Goal: Task Accomplishment & Management: Use online tool/utility

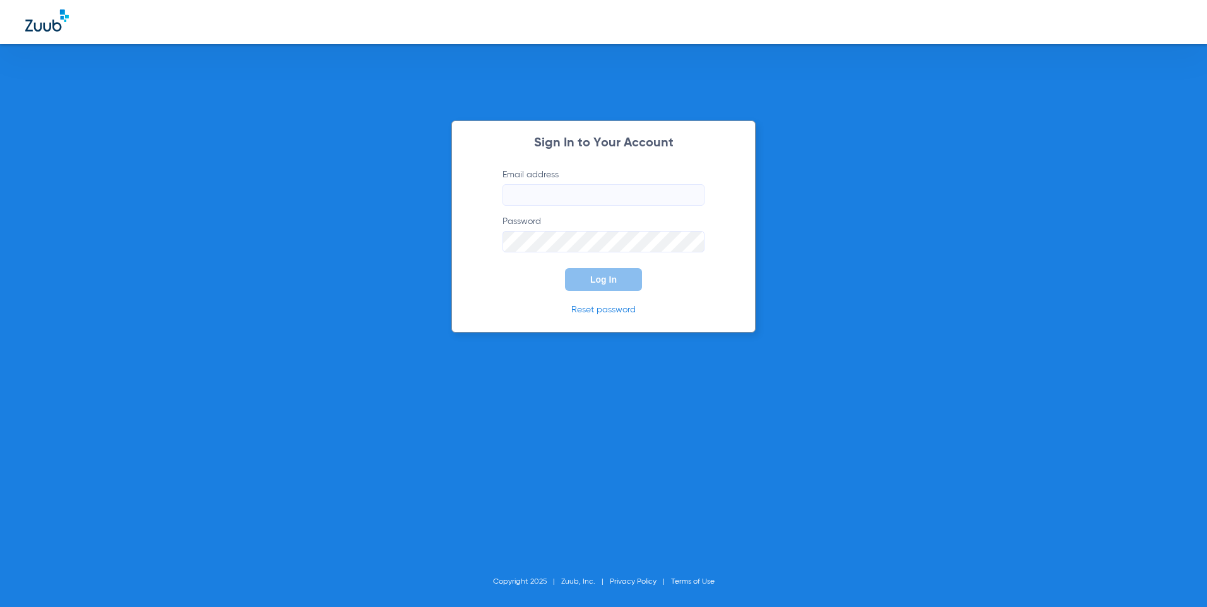
type input "[EMAIL_ADDRESS][DOMAIN_NAME]"
click at [606, 283] on span "Log In" at bounding box center [603, 280] width 27 height 10
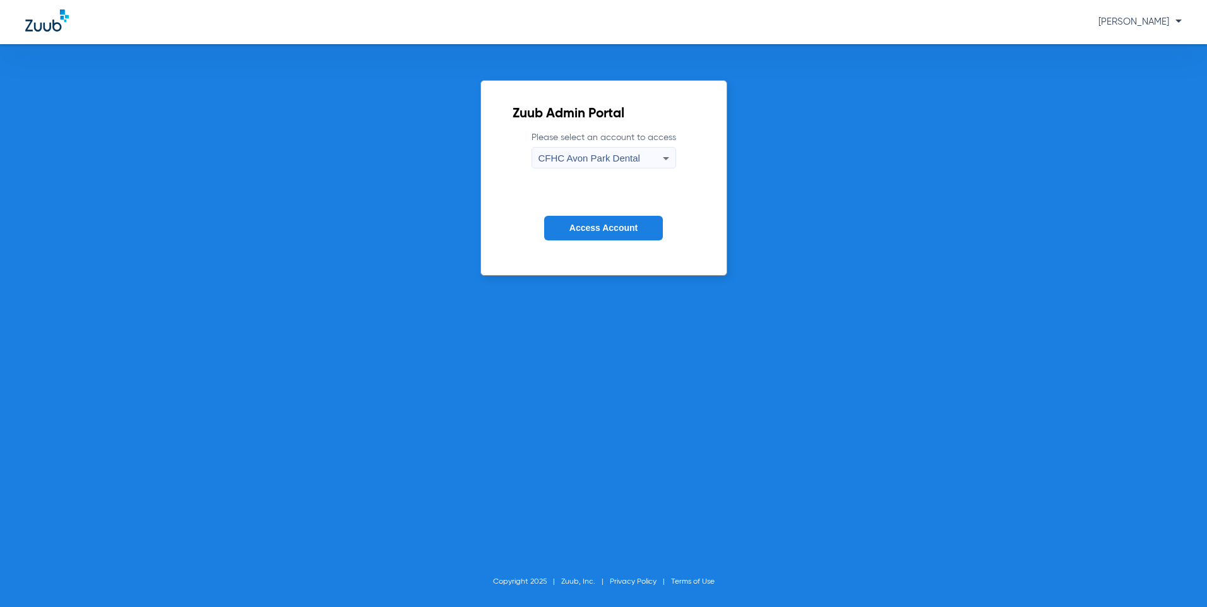
click at [664, 164] on icon at bounding box center [666, 158] width 15 height 15
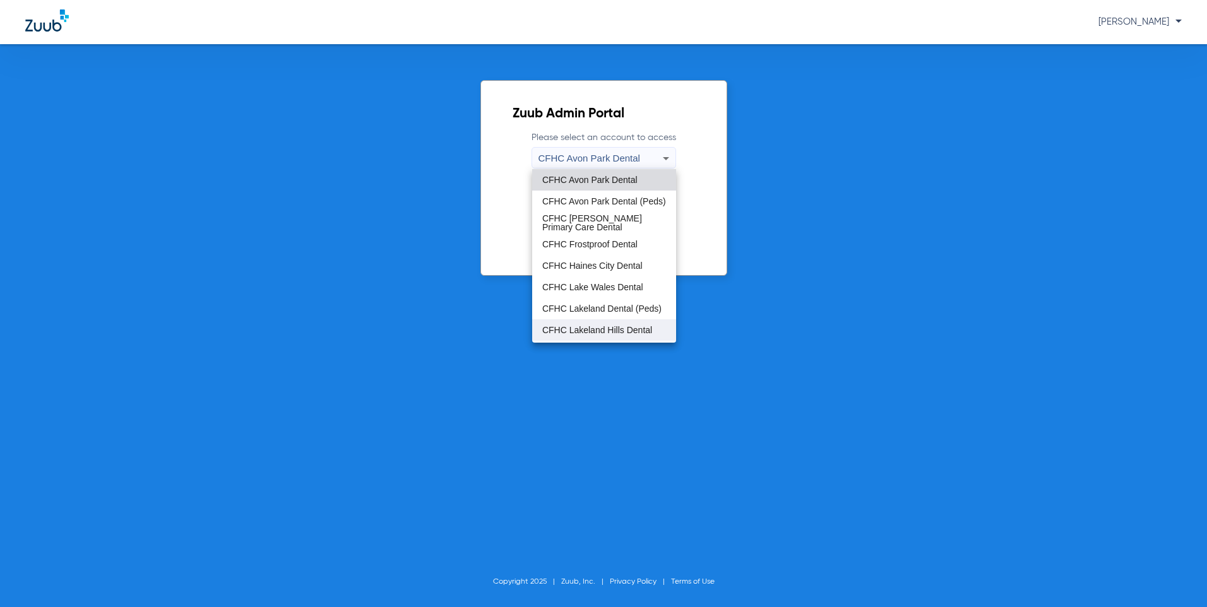
click at [617, 326] on span "CFHC Lakeland Hills Dental" at bounding box center [597, 330] width 110 height 9
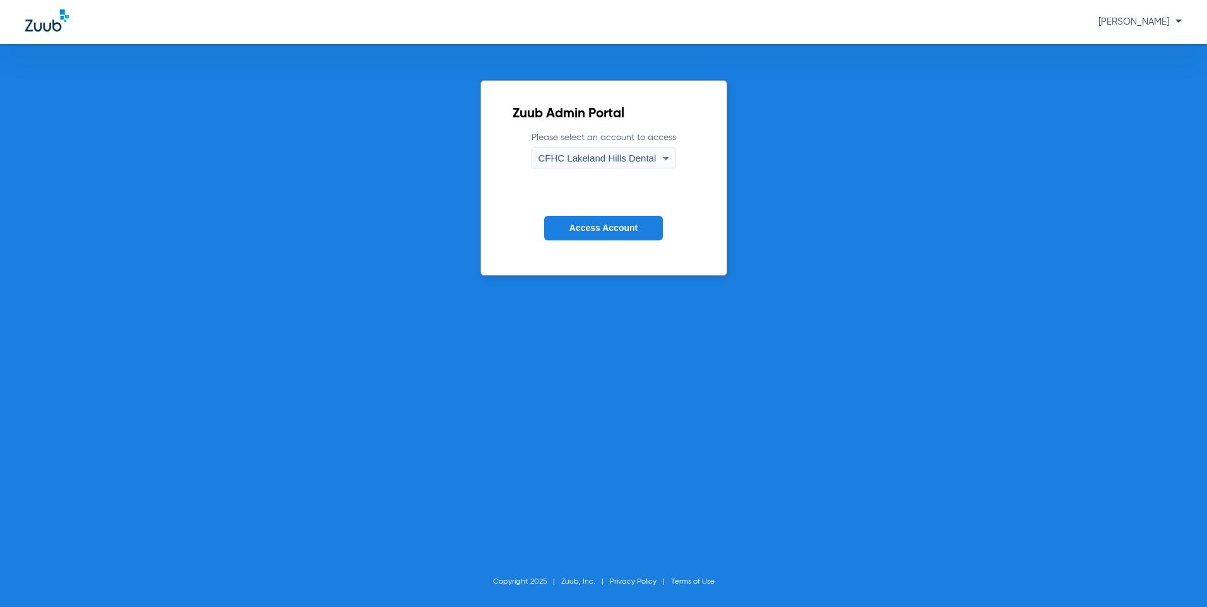
click at [594, 234] on button "Access Account" at bounding box center [603, 228] width 119 height 25
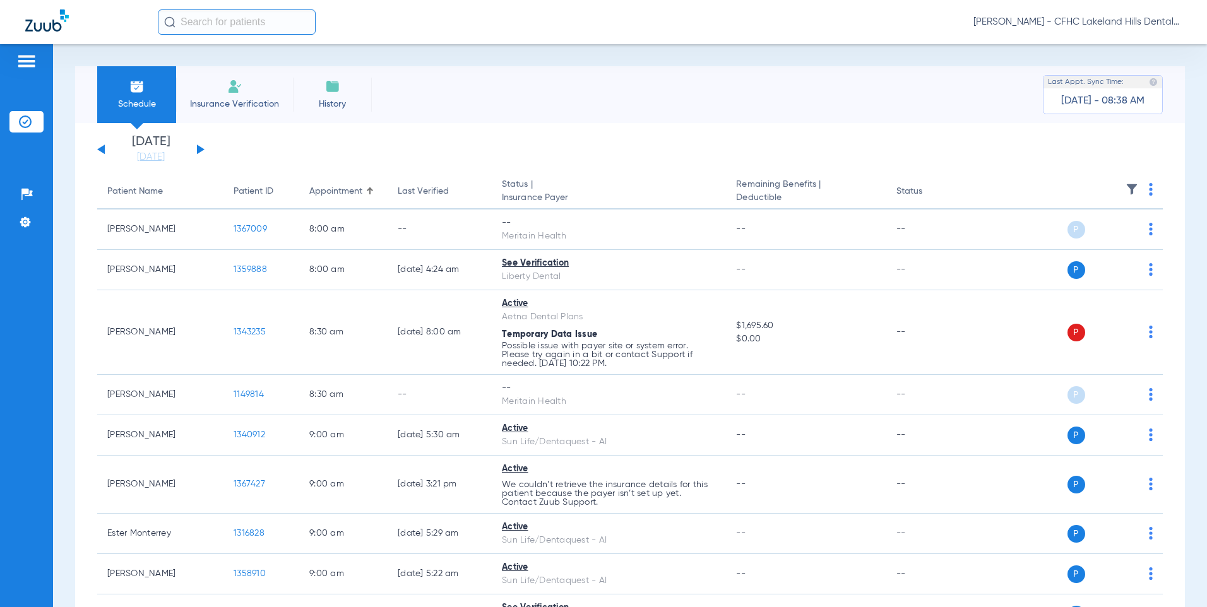
drag, startPoint x: 200, startPoint y: 150, endPoint x: 206, endPoint y: 153, distance: 7.9
click at [200, 150] on button at bounding box center [201, 149] width 8 height 9
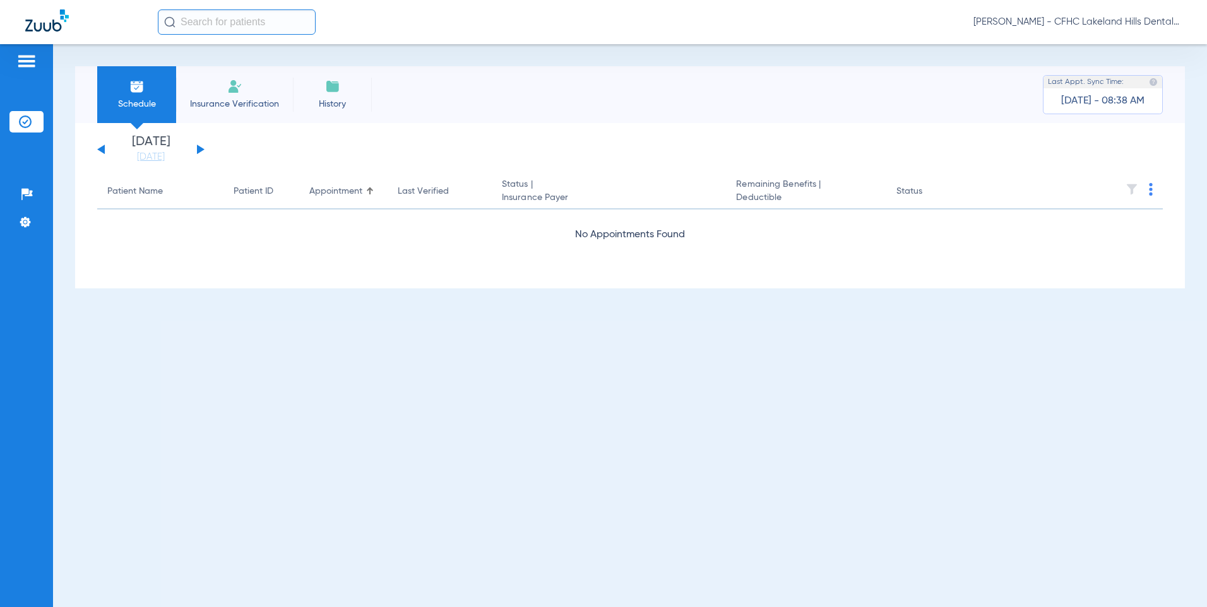
click at [200, 150] on button at bounding box center [201, 149] width 8 height 9
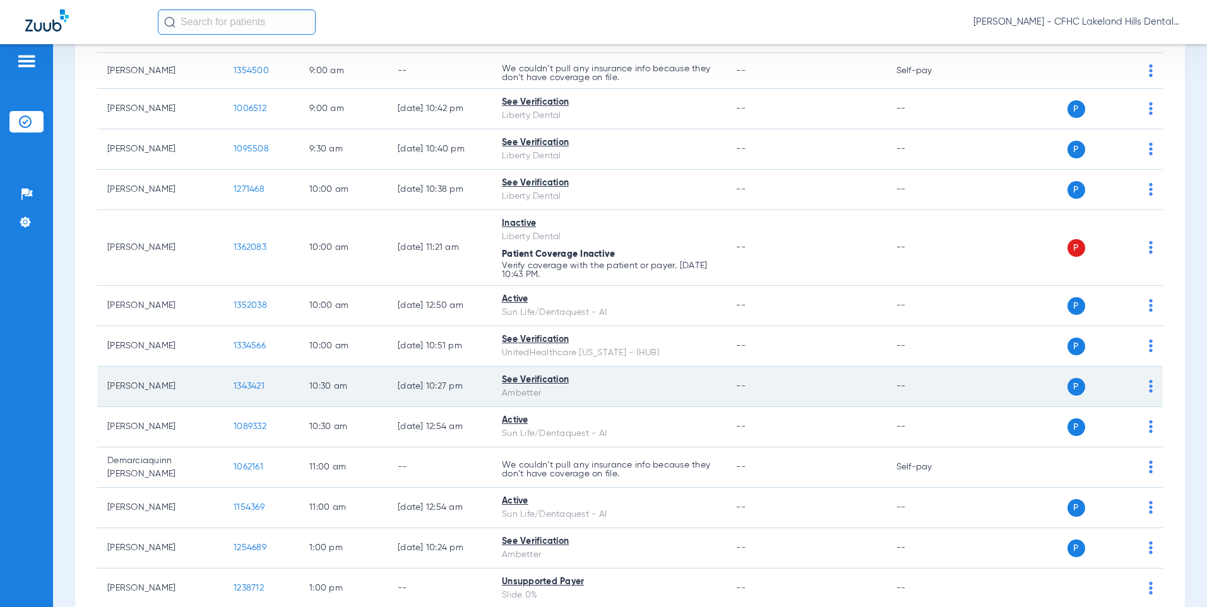
scroll to position [631, 0]
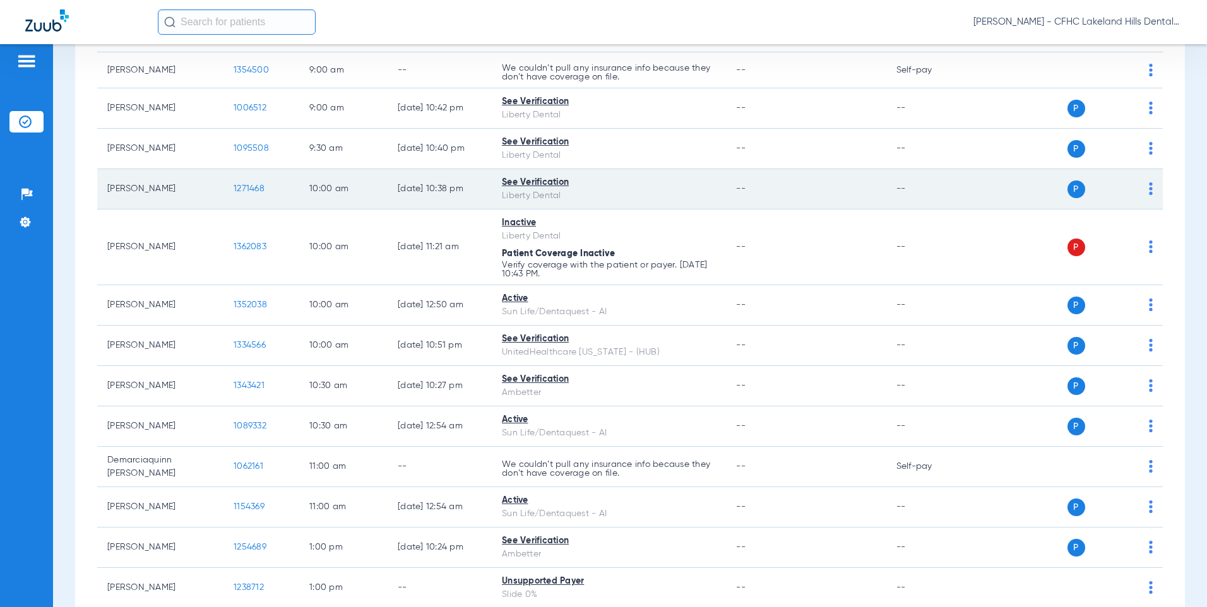
click at [246, 189] on span "1271468" at bounding box center [249, 188] width 31 height 9
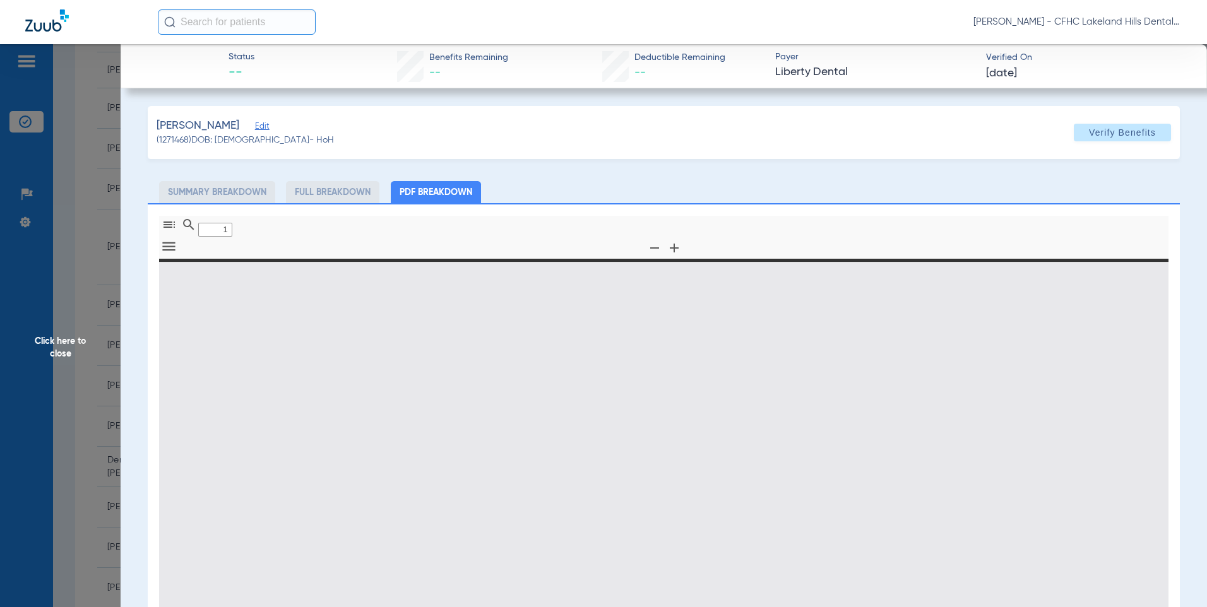
type input "0"
select select "page-width"
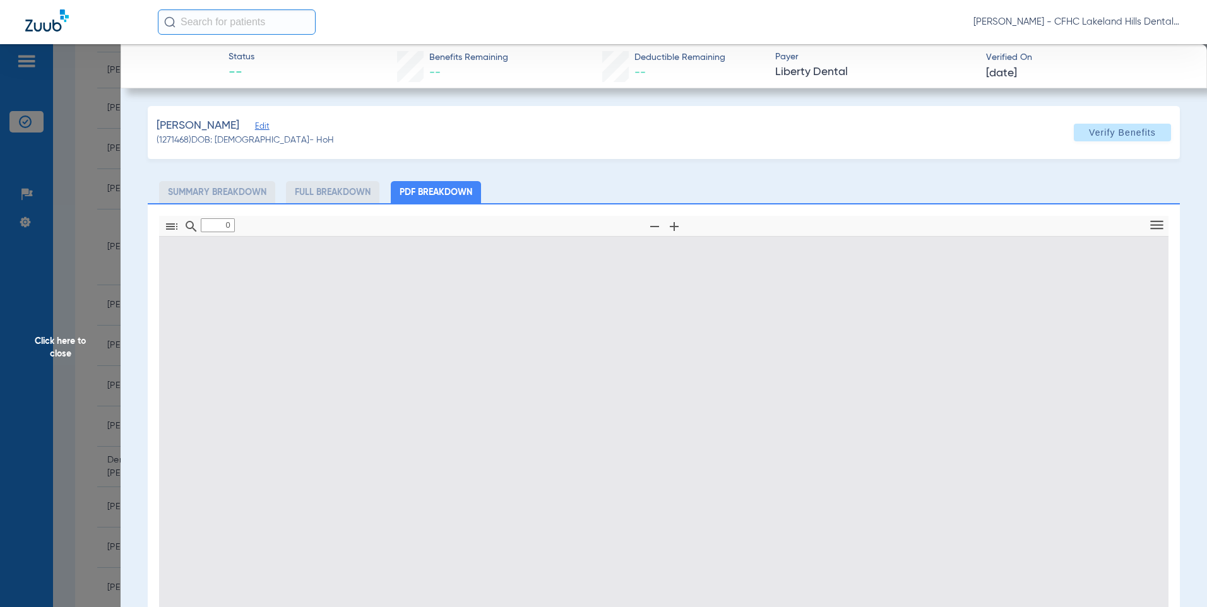
type input "1"
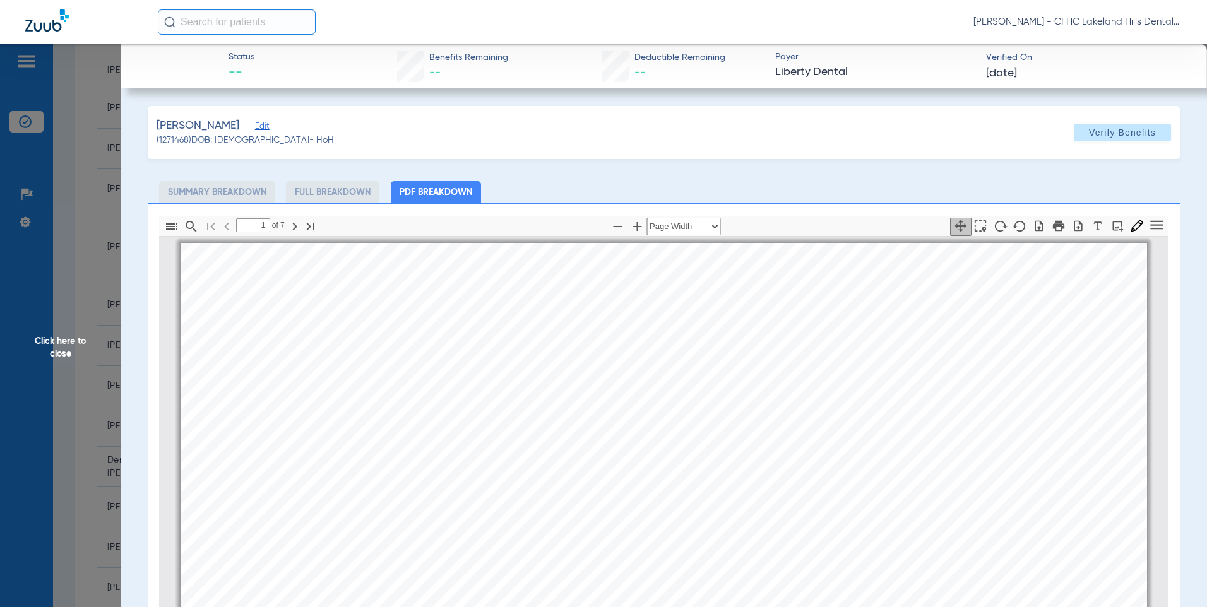
scroll to position [6, 0]
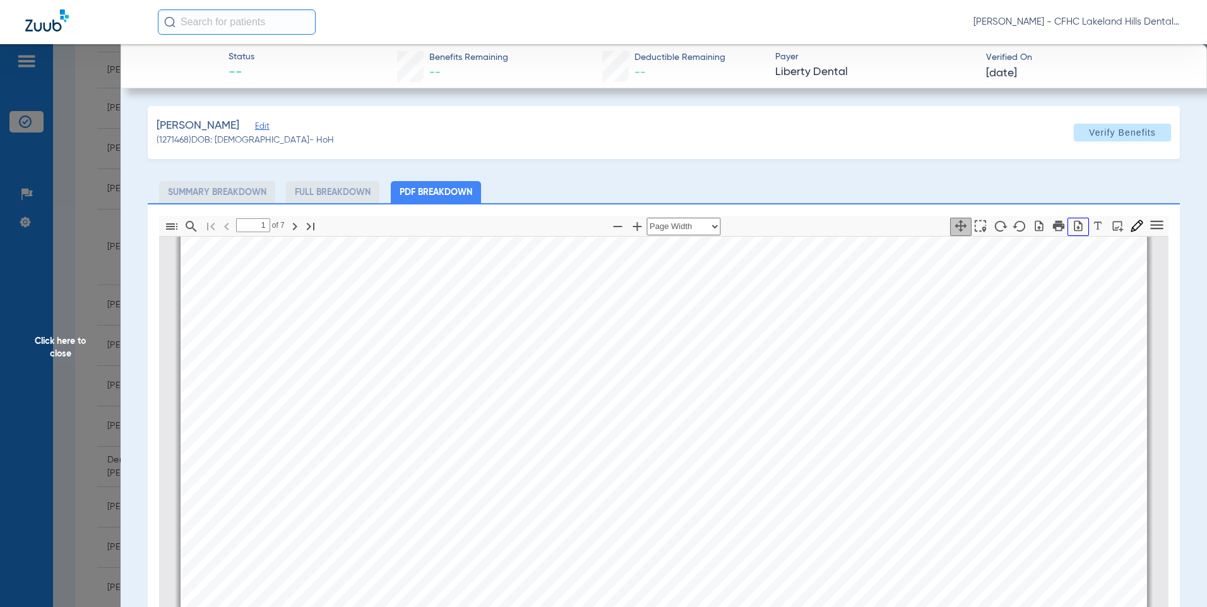
click at [1075, 230] on icon "button" at bounding box center [1079, 225] width 8 height 11
click at [51, 343] on span "Click here to close" at bounding box center [60, 347] width 121 height 607
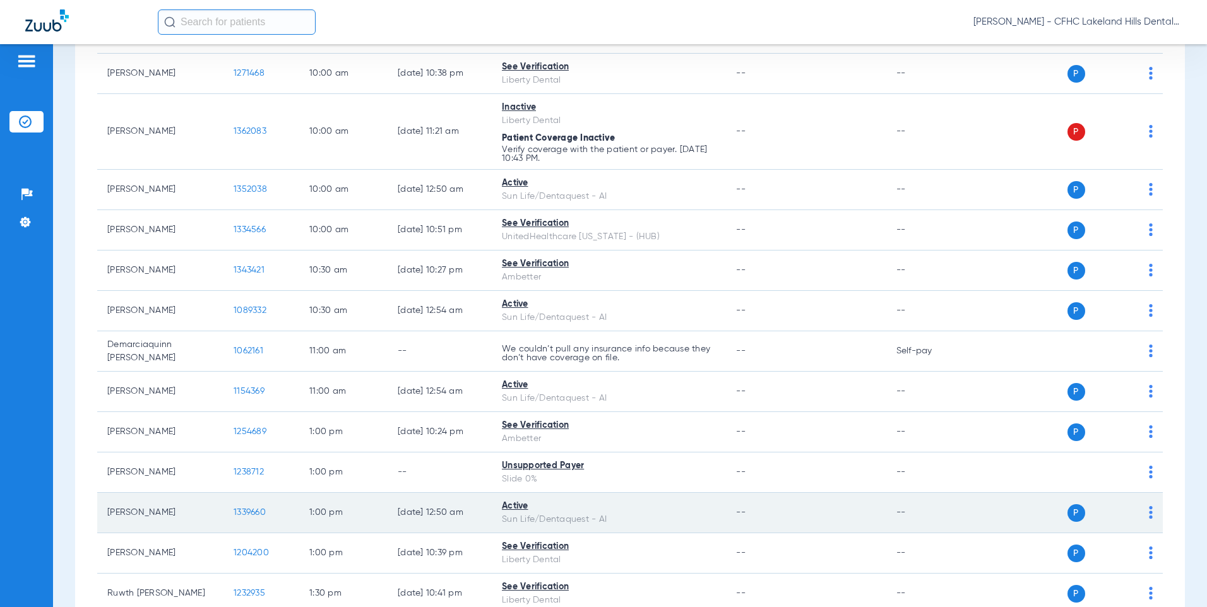
scroll to position [631, 0]
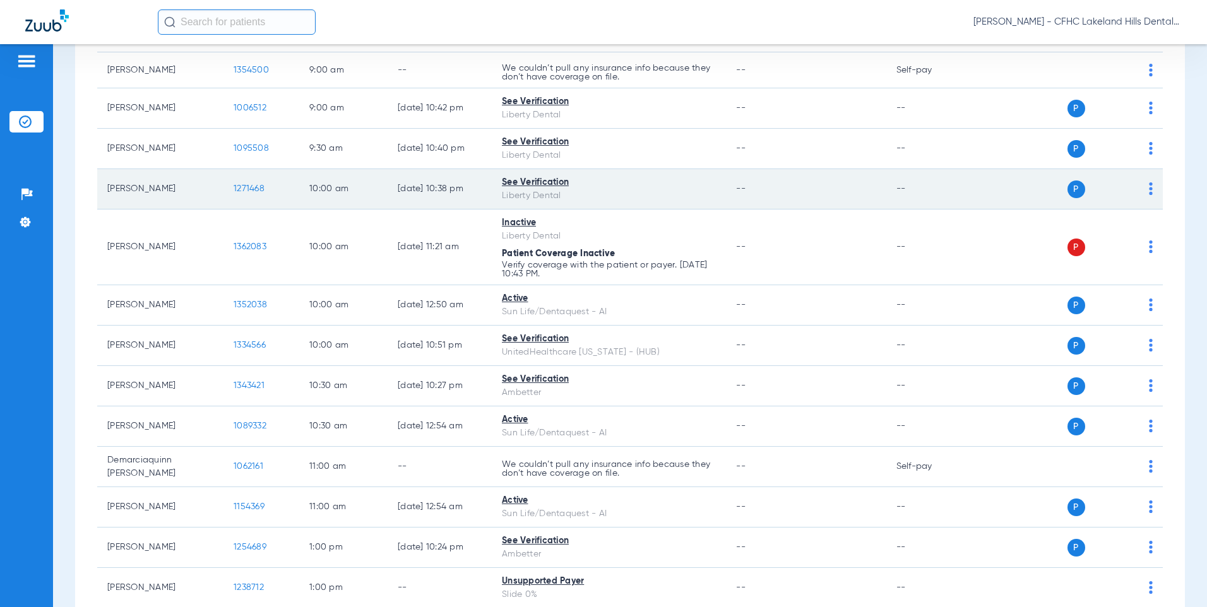
click at [253, 188] on span "1271468" at bounding box center [249, 188] width 31 height 9
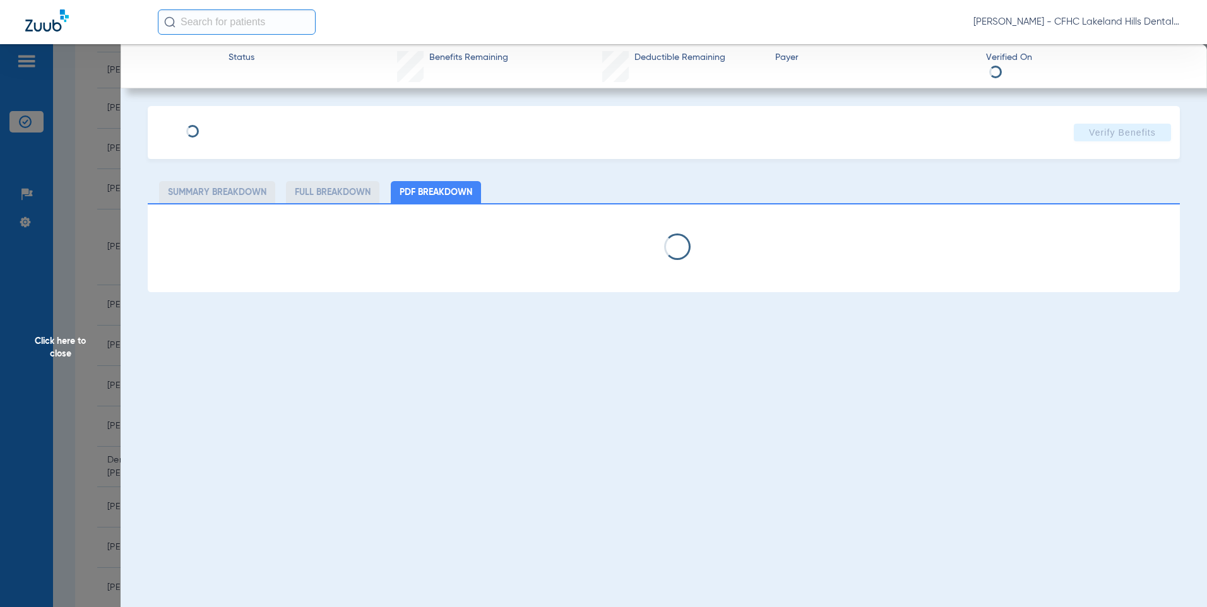
select select "page-width"
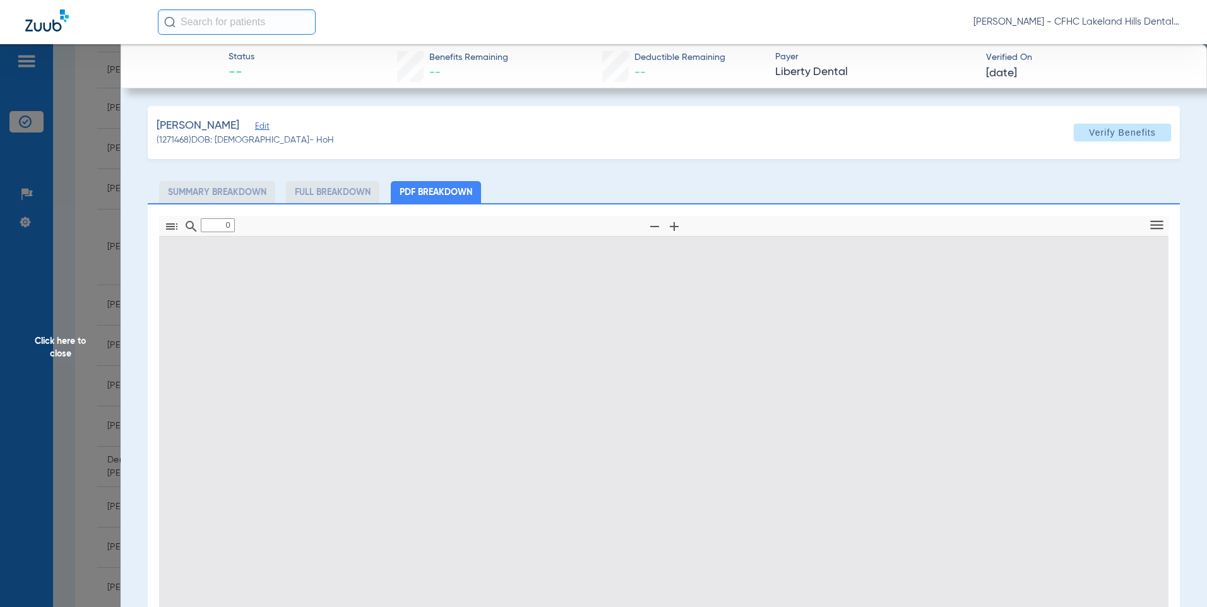
type input "1"
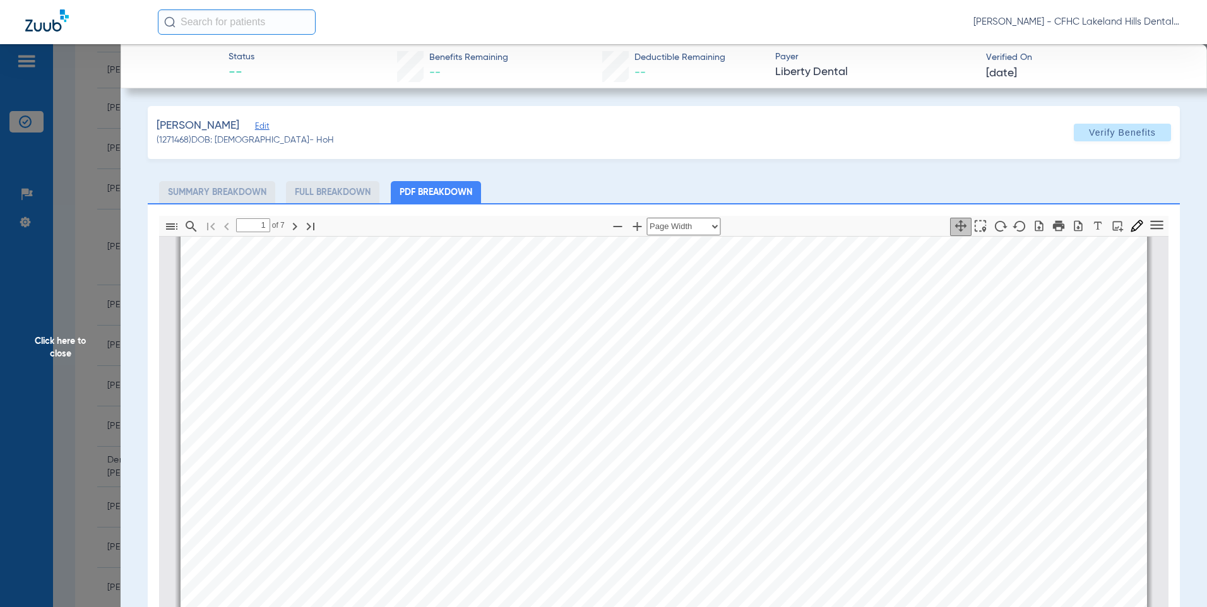
drag, startPoint x: 56, startPoint y: 345, endPoint x: 82, endPoint y: 343, distance: 26.5
click at [56, 345] on span "Click here to close" at bounding box center [60, 347] width 121 height 607
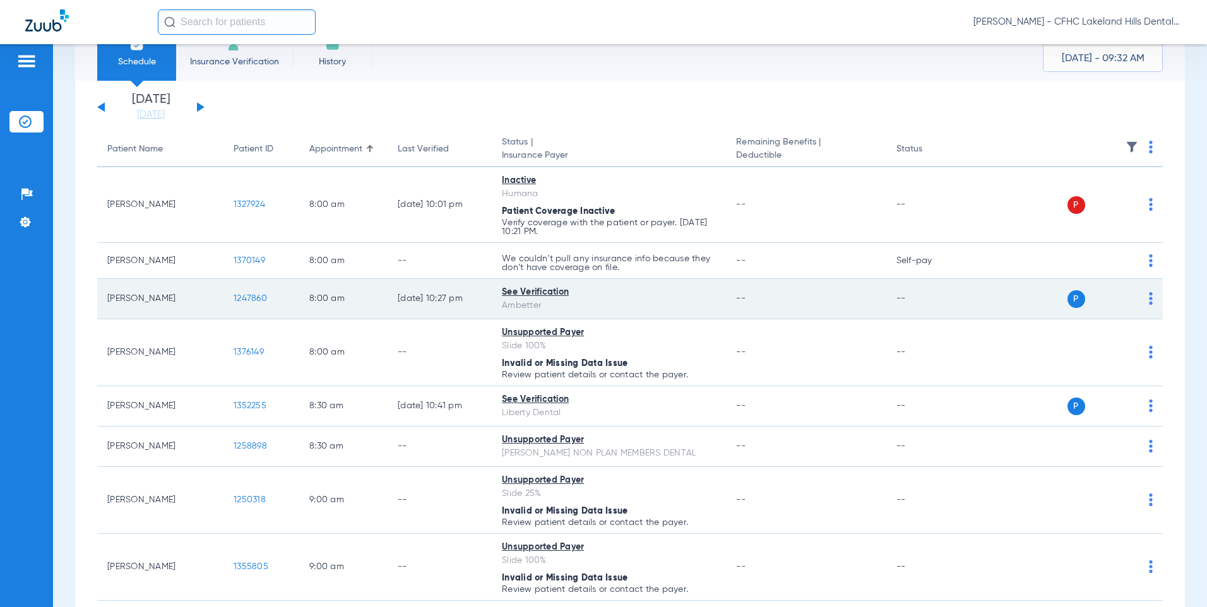
scroll to position [126, 0]
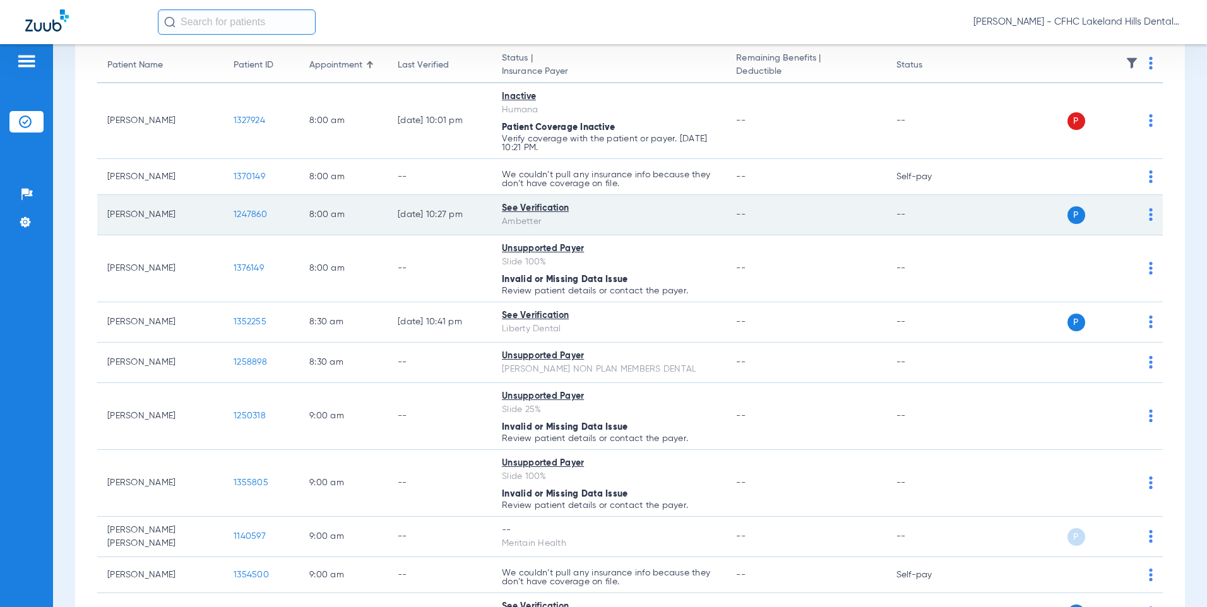
click at [249, 212] on span "1247860" at bounding box center [250, 214] width 33 height 9
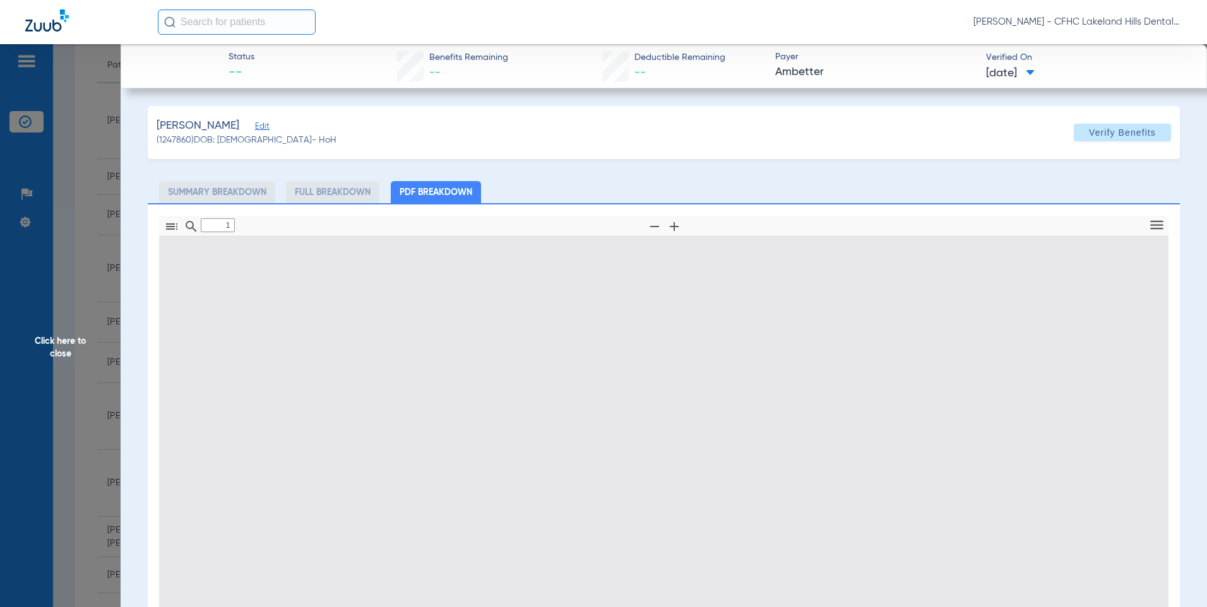
type input "0"
select select "page-width"
type input "1"
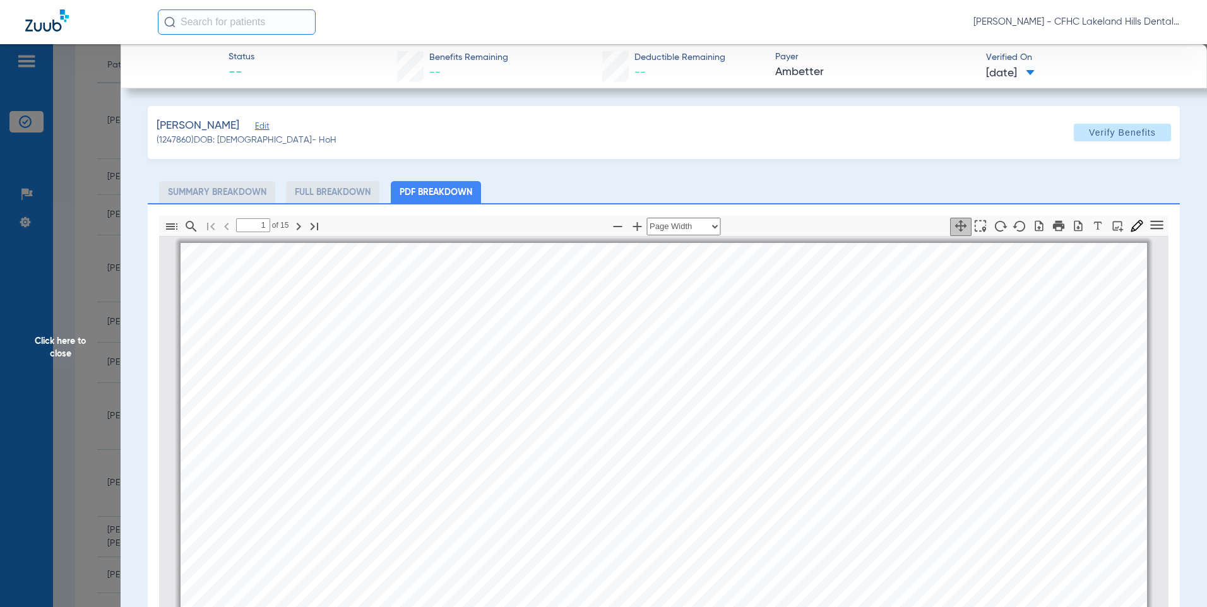
scroll to position [6, 0]
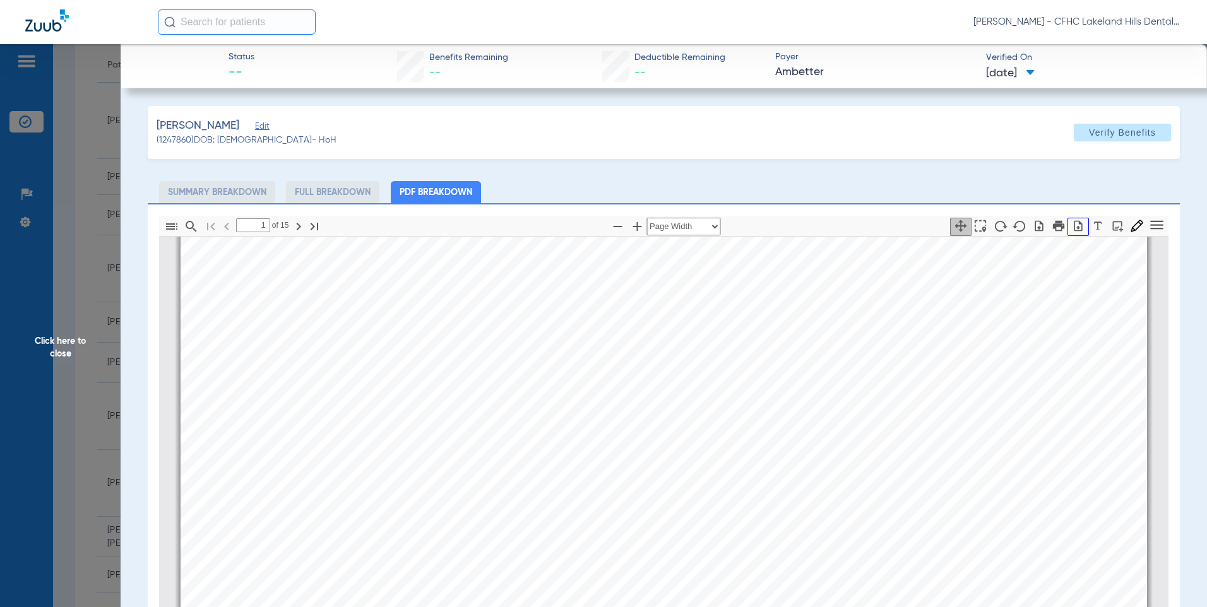
click at [1070, 235] on button "button" at bounding box center [1078, 227] width 21 height 18
drag, startPoint x: 63, startPoint y: 346, endPoint x: 138, endPoint y: 344, distance: 74.5
click at [63, 346] on span "Click here to close" at bounding box center [60, 347] width 121 height 607
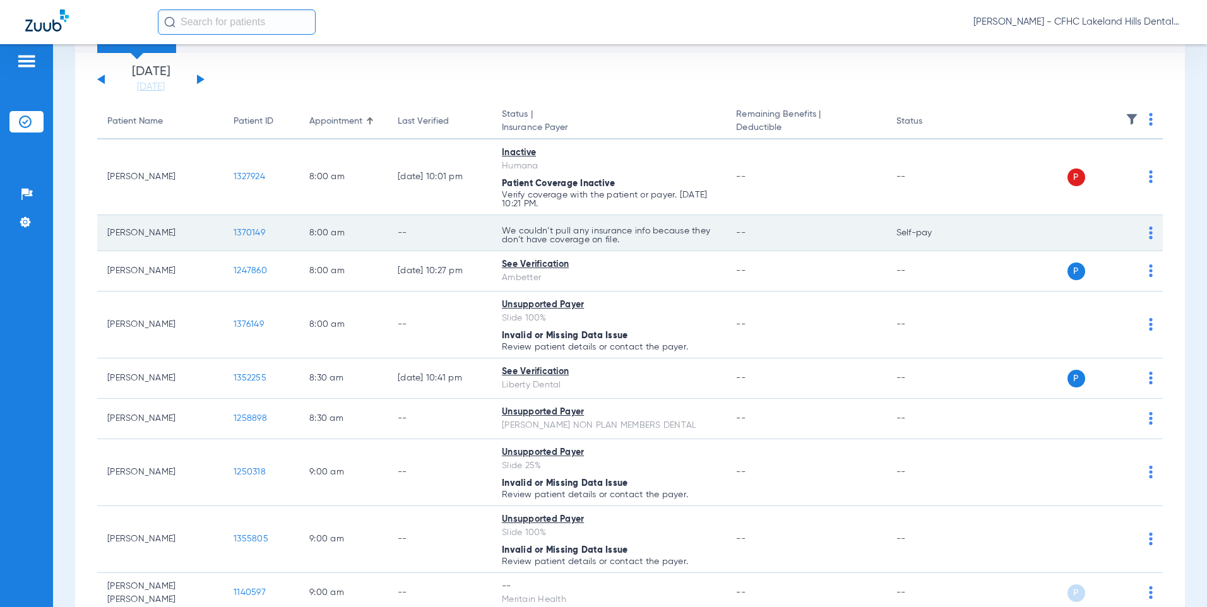
scroll to position [0, 0]
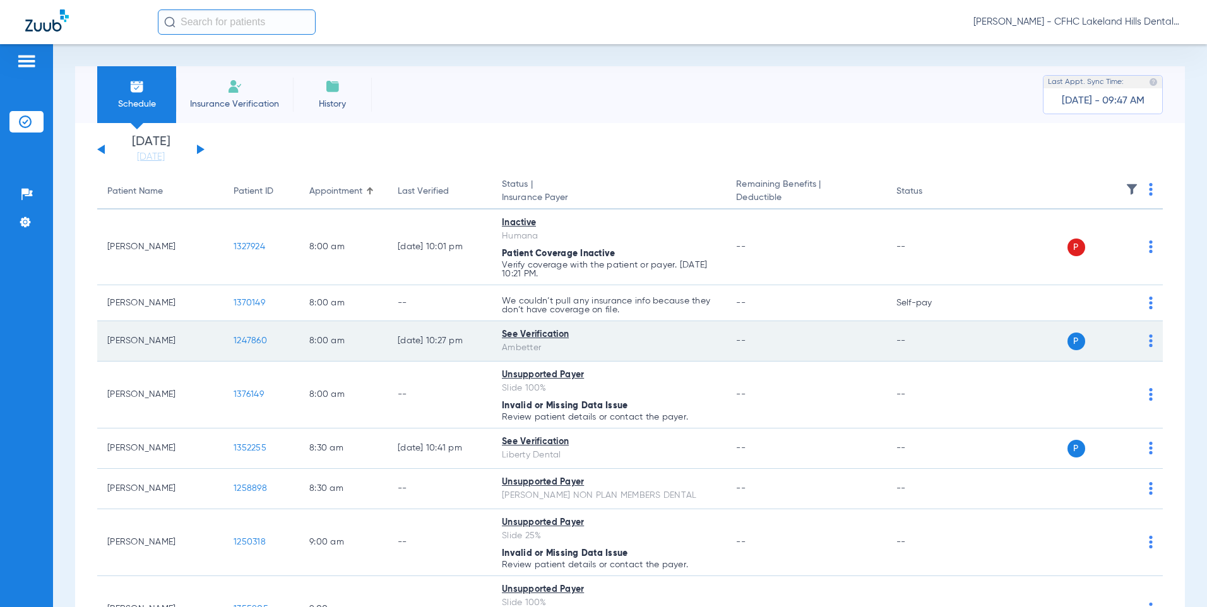
click at [250, 341] on span "1247860" at bounding box center [250, 341] width 33 height 9
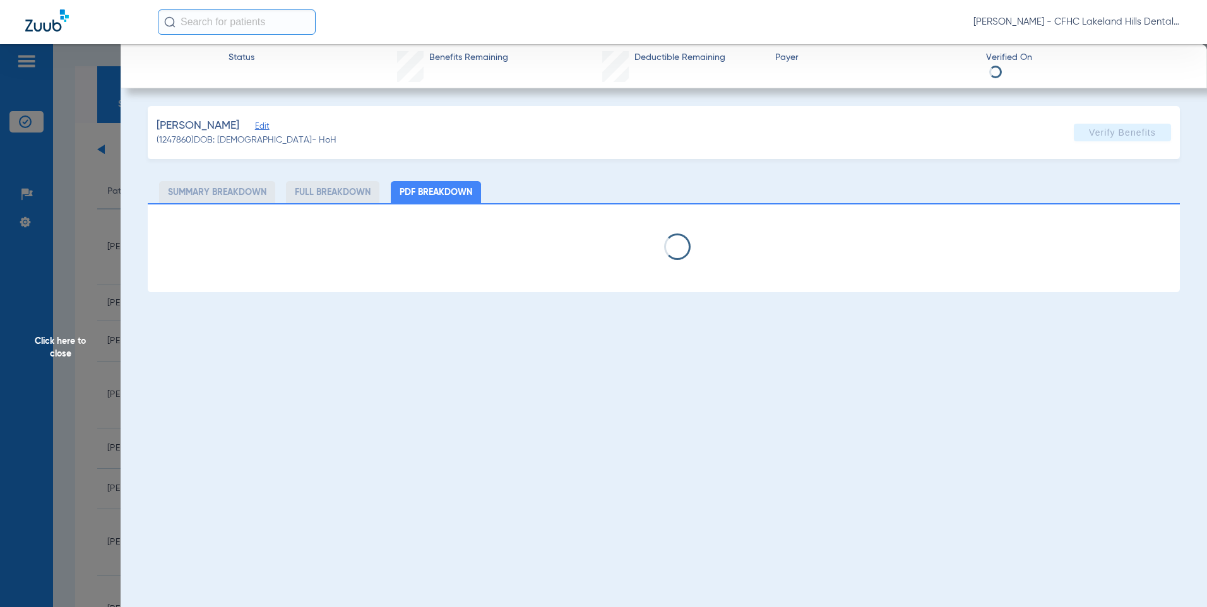
select select "page-width"
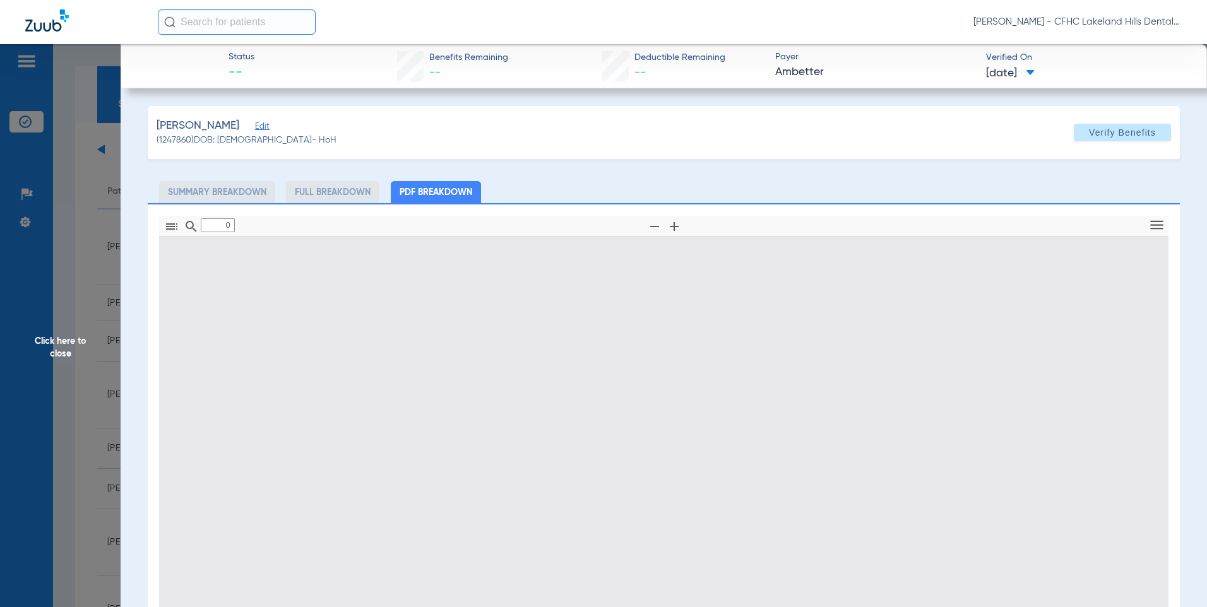
type input "1"
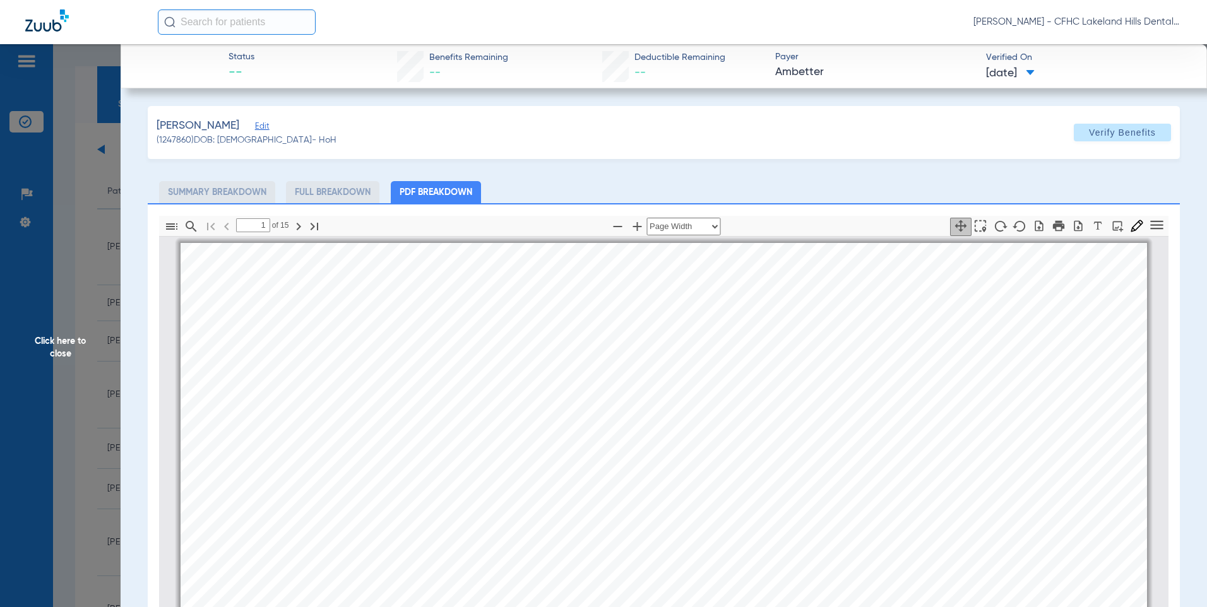
scroll to position [6, 0]
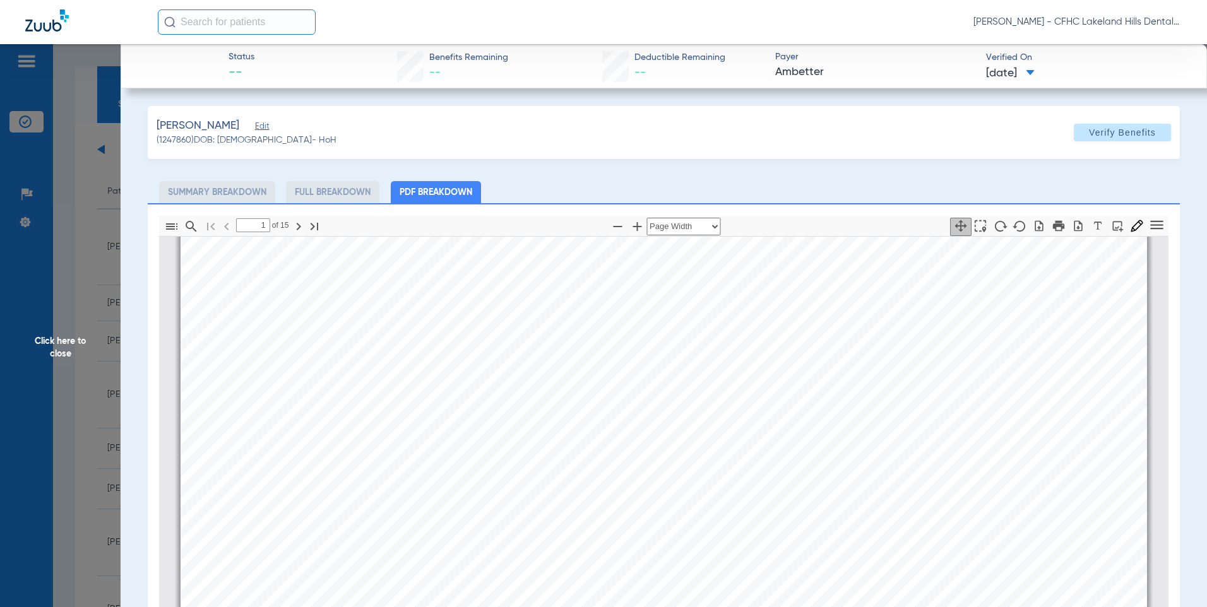
click at [59, 341] on span "Click here to close" at bounding box center [60, 347] width 121 height 607
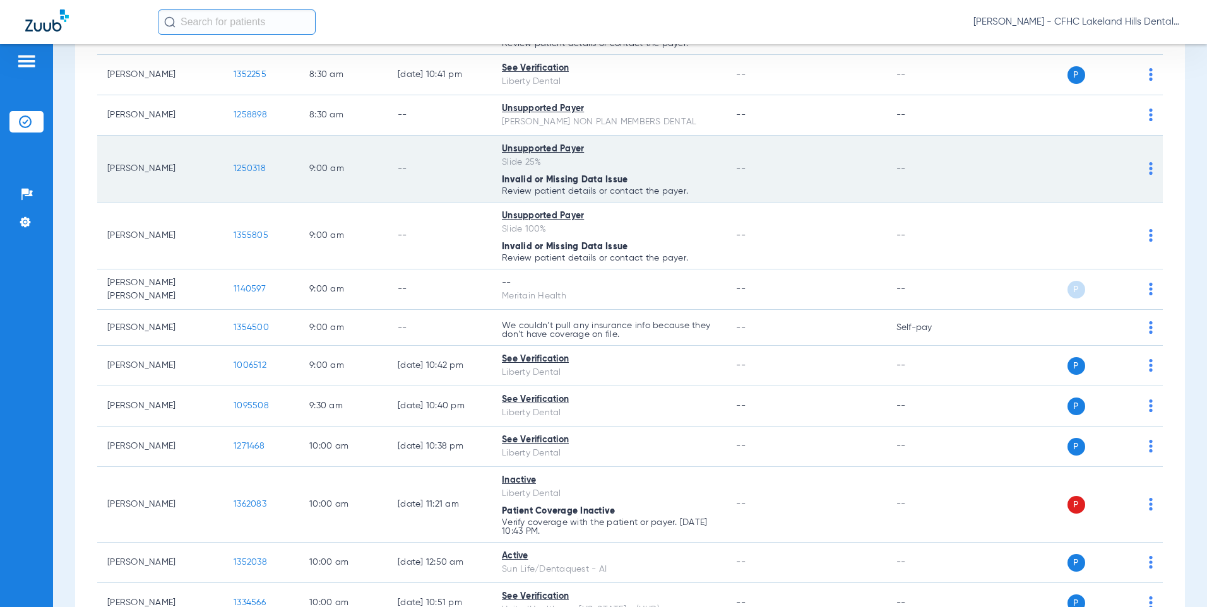
scroll to position [379, 0]
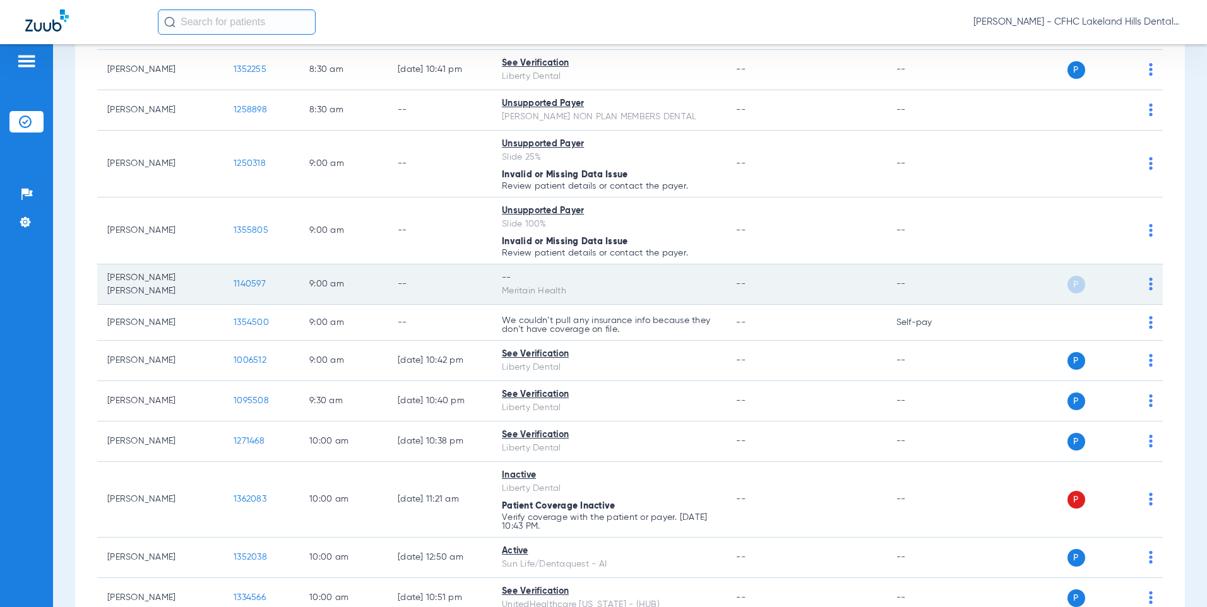
click at [246, 284] on span "1140597" at bounding box center [250, 284] width 32 height 9
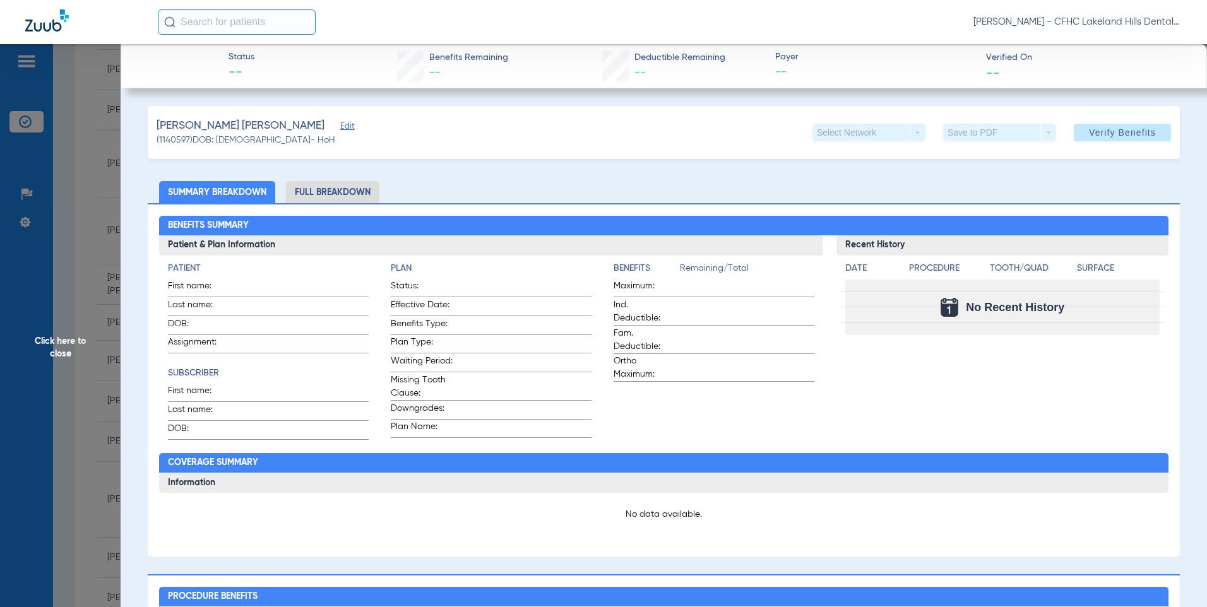
click at [69, 340] on span "Click here to close" at bounding box center [60, 347] width 121 height 607
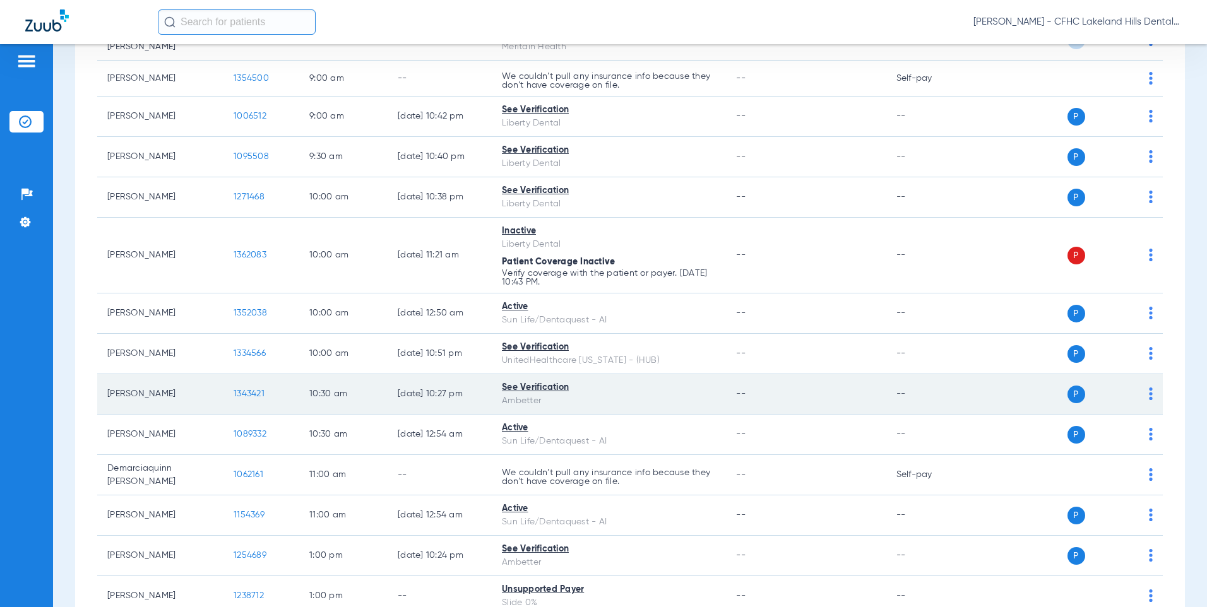
scroll to position [631, 0]
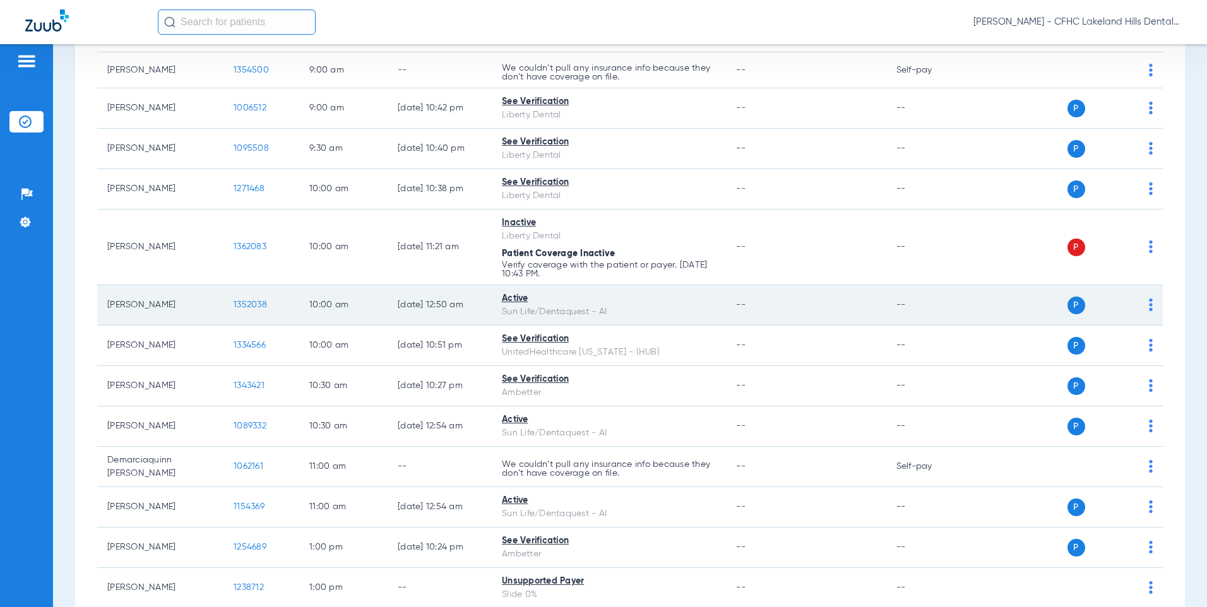
click at [258, 302] on span "1352038" at bounding box center [250, 305] width 33 height 9
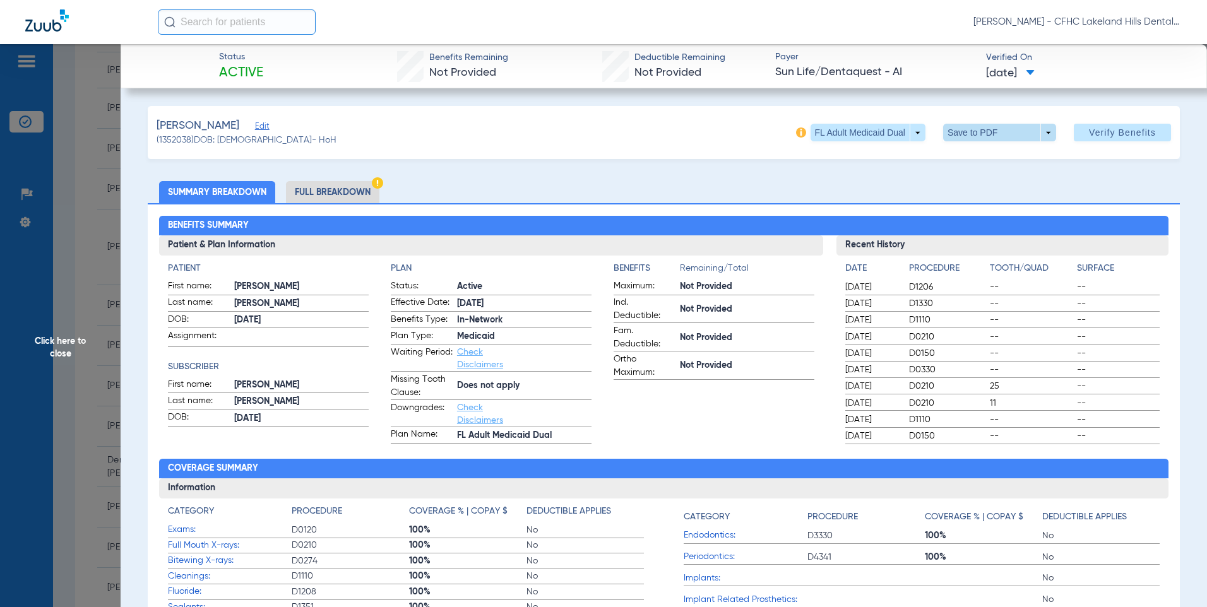
click at [984, 134] on span at bounding box center [999, 132] width 30 height 30
click at [979, 155] on span "Save to PDF" at bounding box center [995, 157] width 50 height 9
click at [60, 347] on span "Click here to close" at bounding box center [60, 347] width 121 height 607
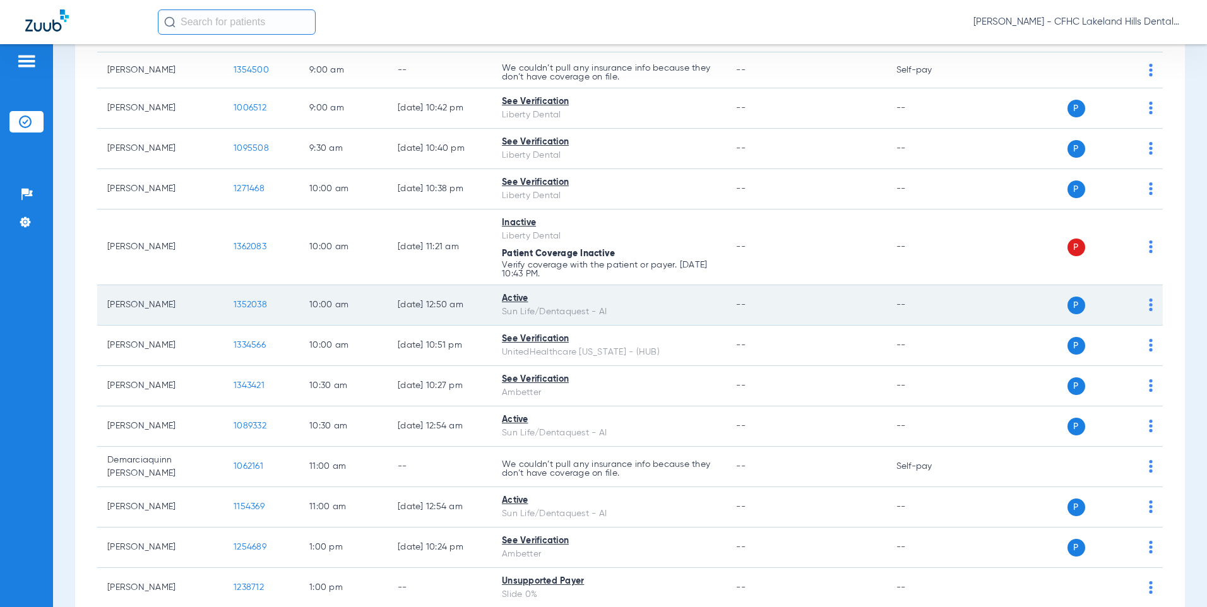
click at [250, 301] on span "1352038" at bounding box center [250, 305] width 33 height 9
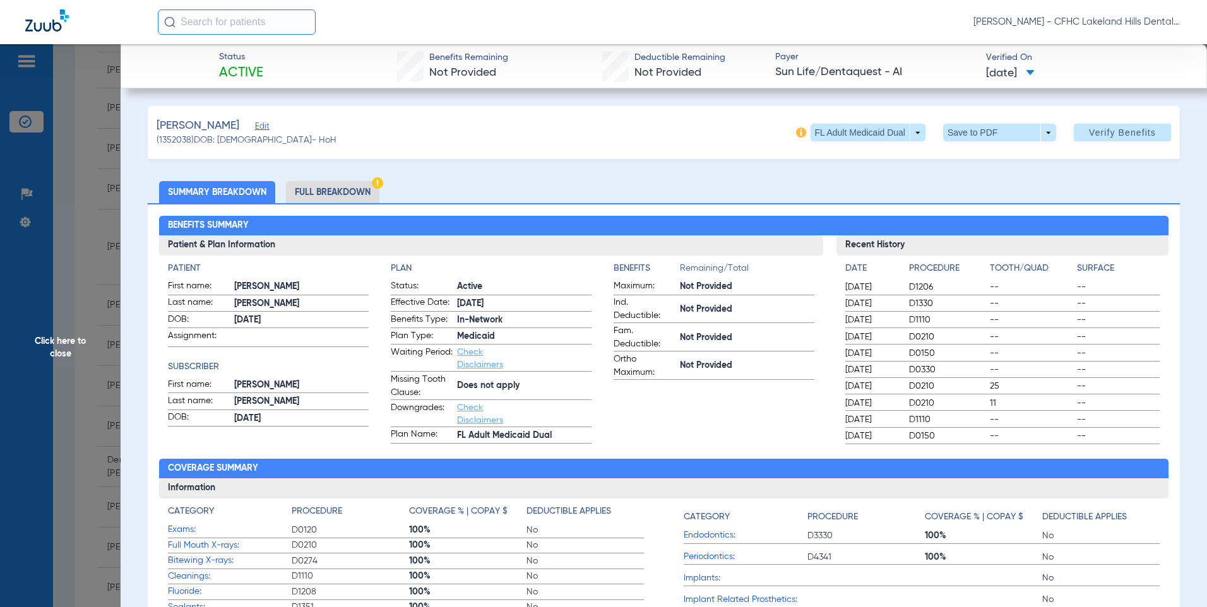
click at [68, 344] on span "Click here to close" at bounding box center [60, 347] width 121 height 607
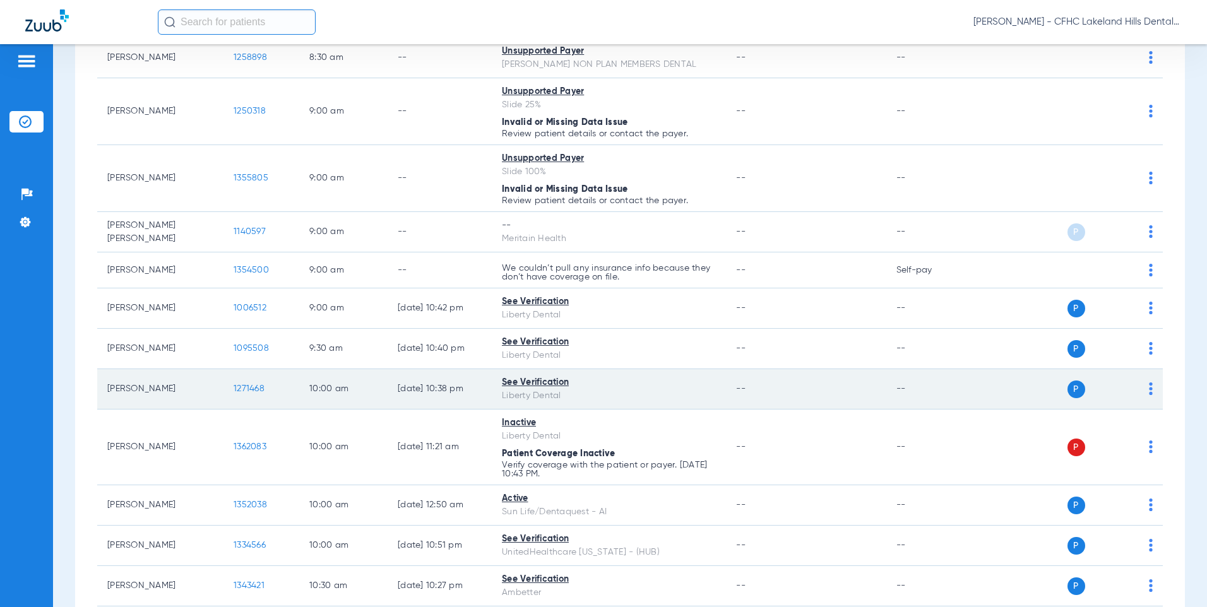
scroll to position [442, 0]
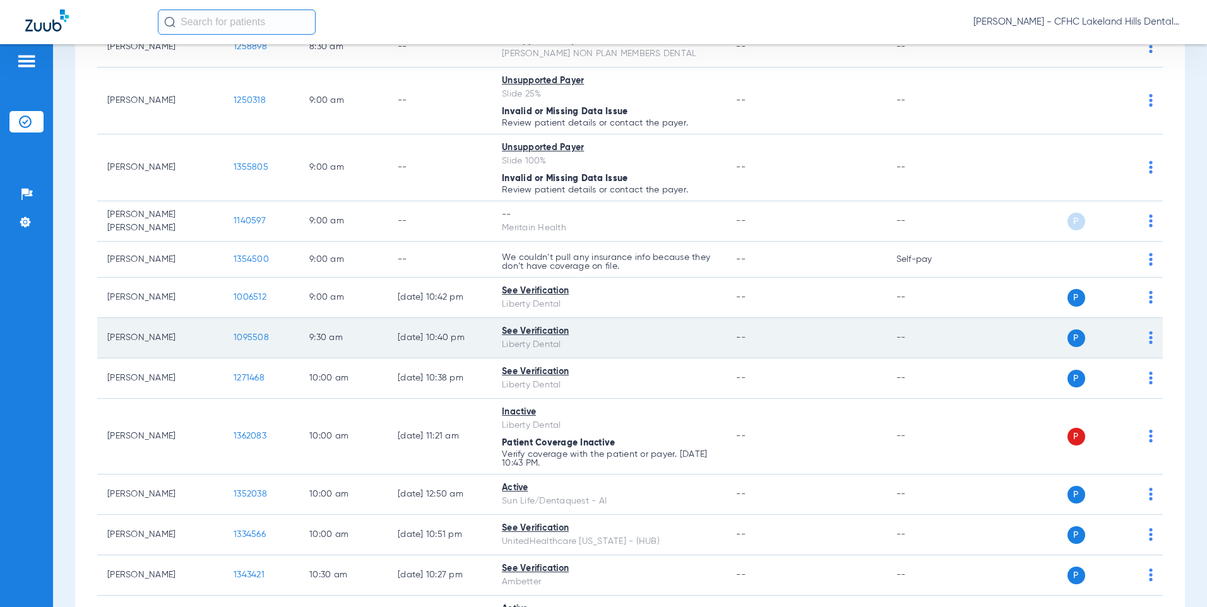
click at [256, 336] on span "1095508" at bounding box center [251, 337] width 35 height 9
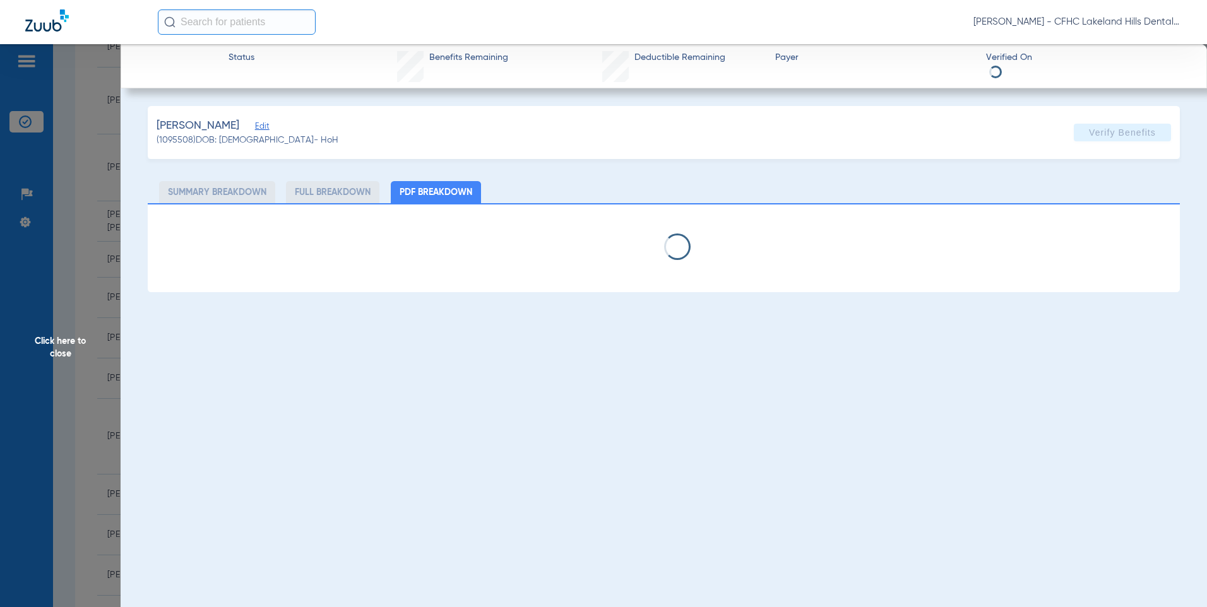
select select "page-width"
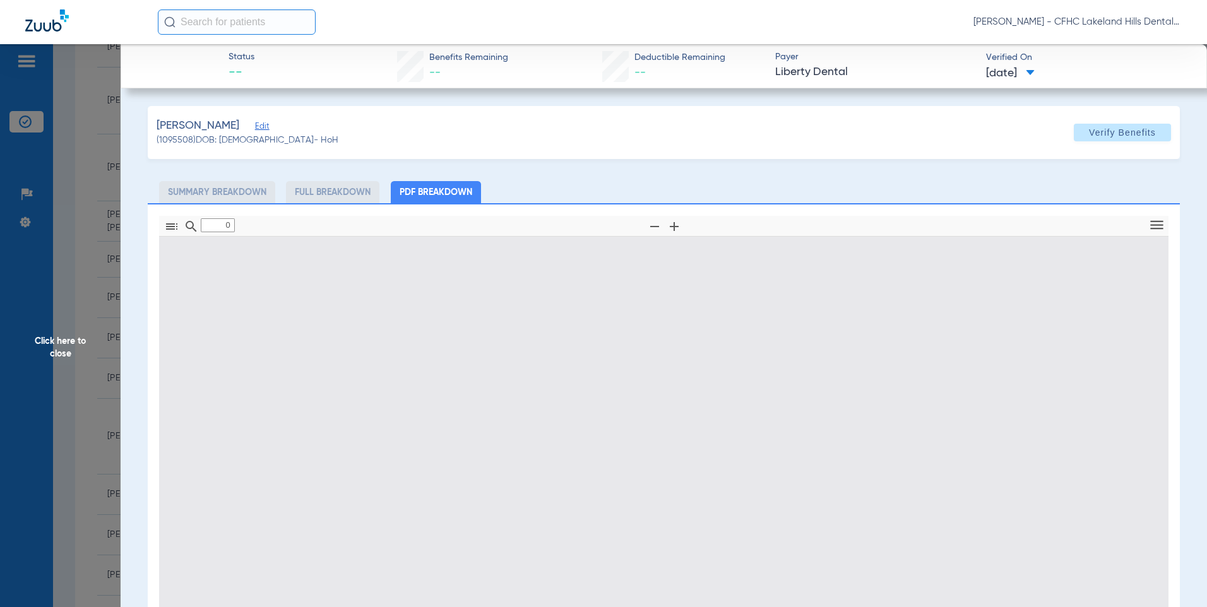
type input "1"
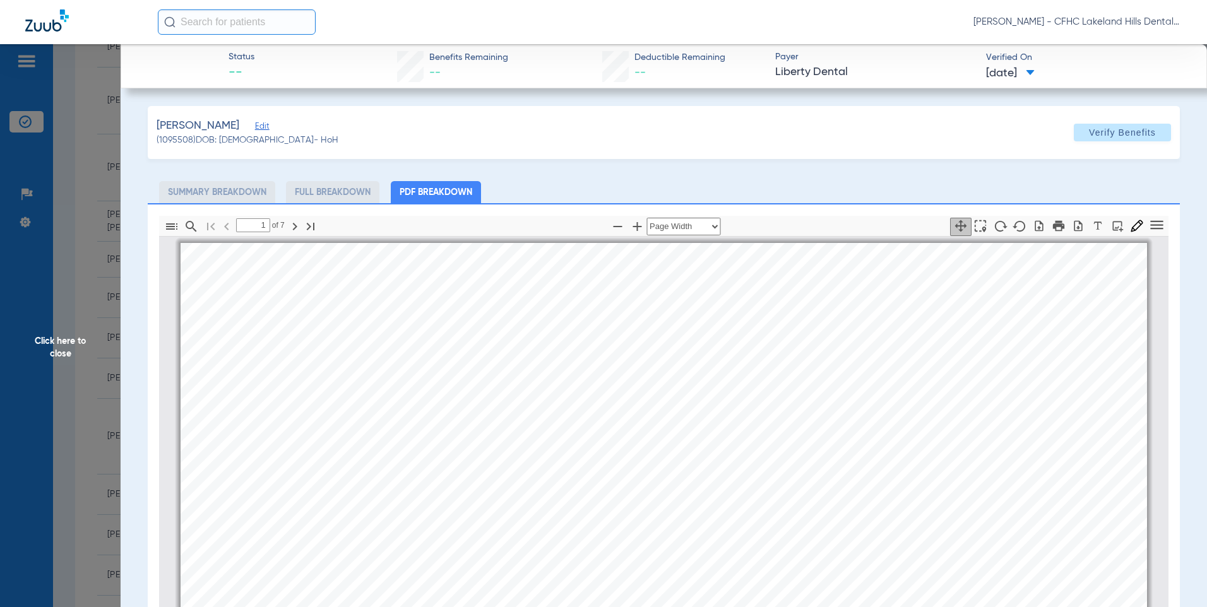
scroll to position [6, 0]
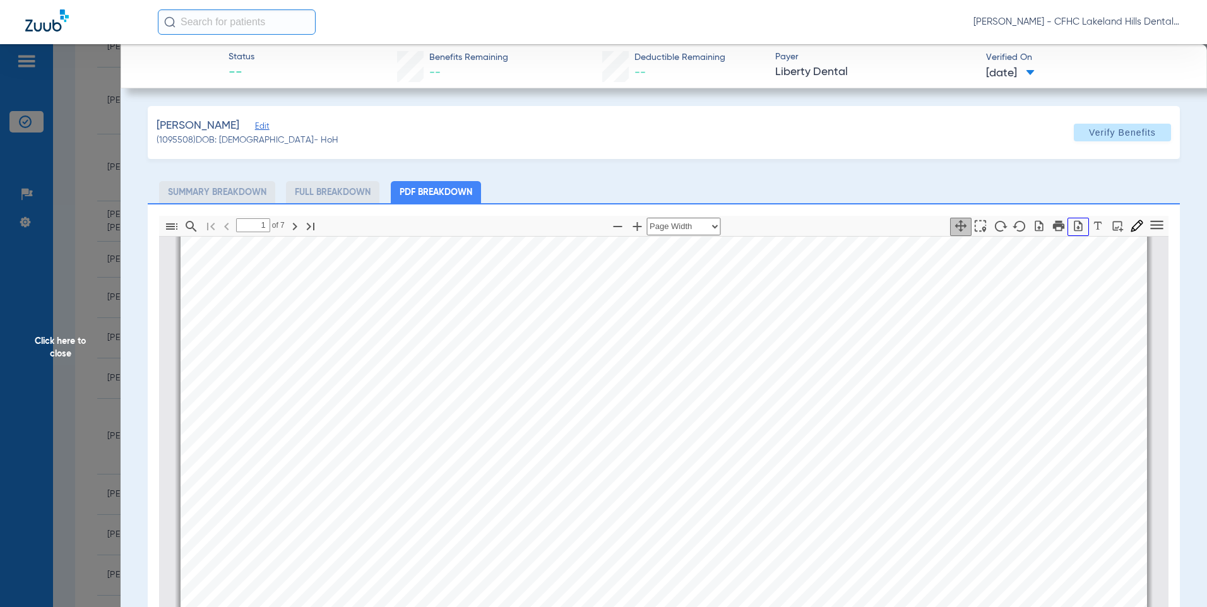
click at [1072, 226] on icon "button" at bounding box center [1078, 226] width 13 height 13
click at [63, 343] on span "Click here to close" at bounding box center [60, 347] width 121 height 607
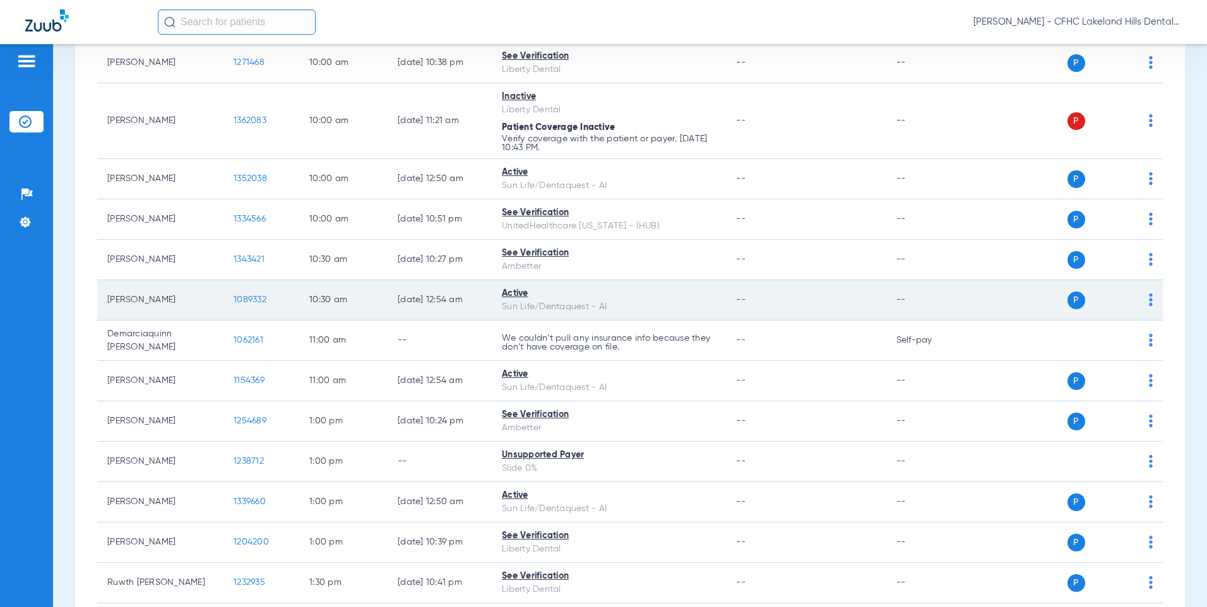
scroll to position [821, 0]
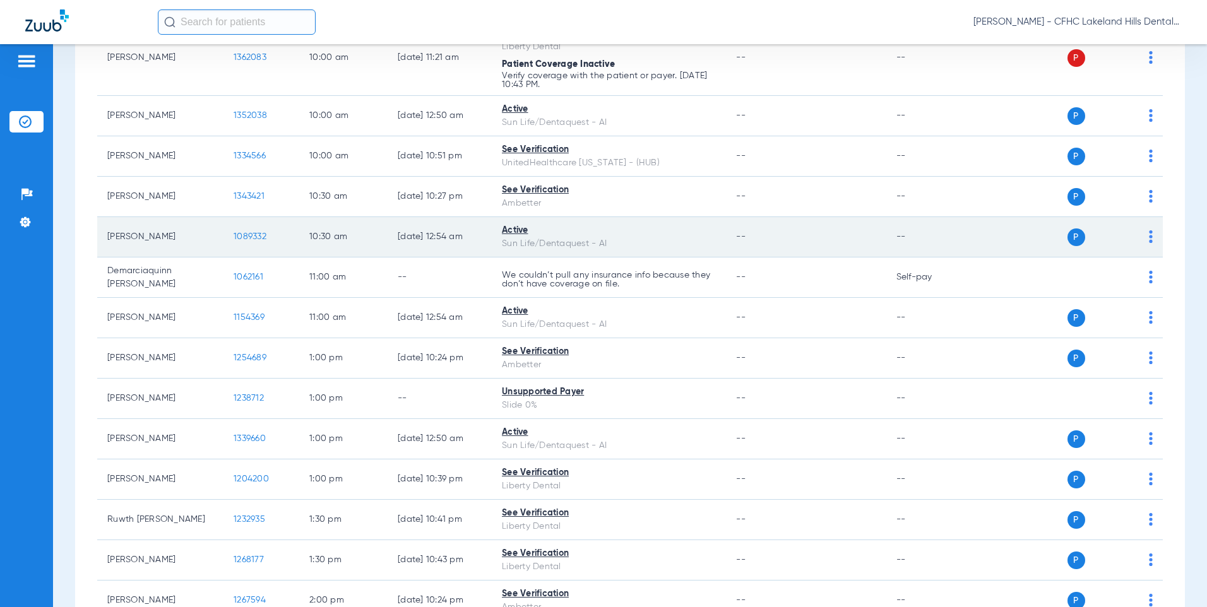
click at [249, 237] on span "1089332" at bounding box center [250, 236] width 33 height 9
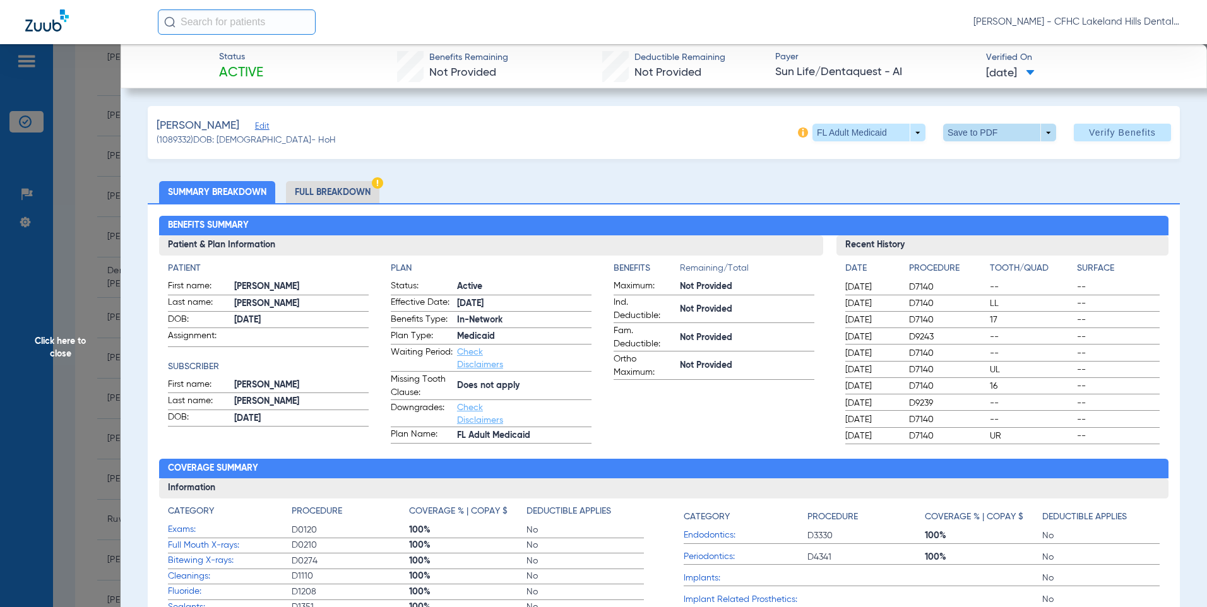
click at [997, 132] on span at bounding box center [999, 132] width 30 height 30
click at [987, 160] on span "Save to PDF" at bounding box center [995, 157] width 50 height 9
click at [69, 338] on span "Click here to close" at bounding box center [60, 347] width 121 height 607
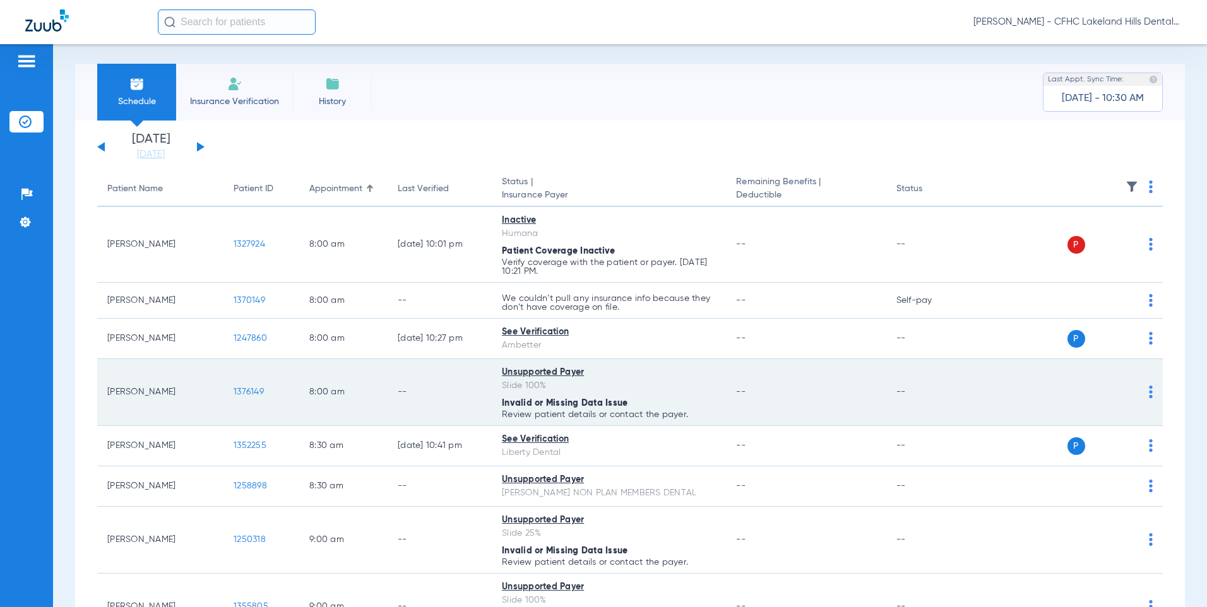
scroll to position [0, 0]
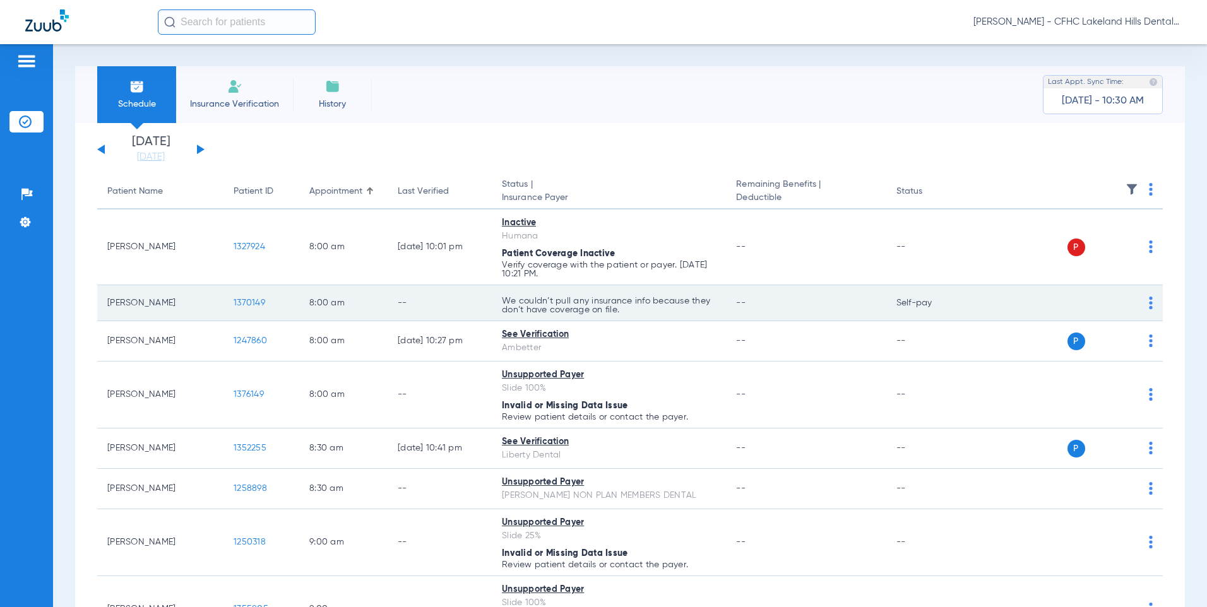
click at [241, 304] on span "1370149" at bounding box center [250, 303] width 32 height 9
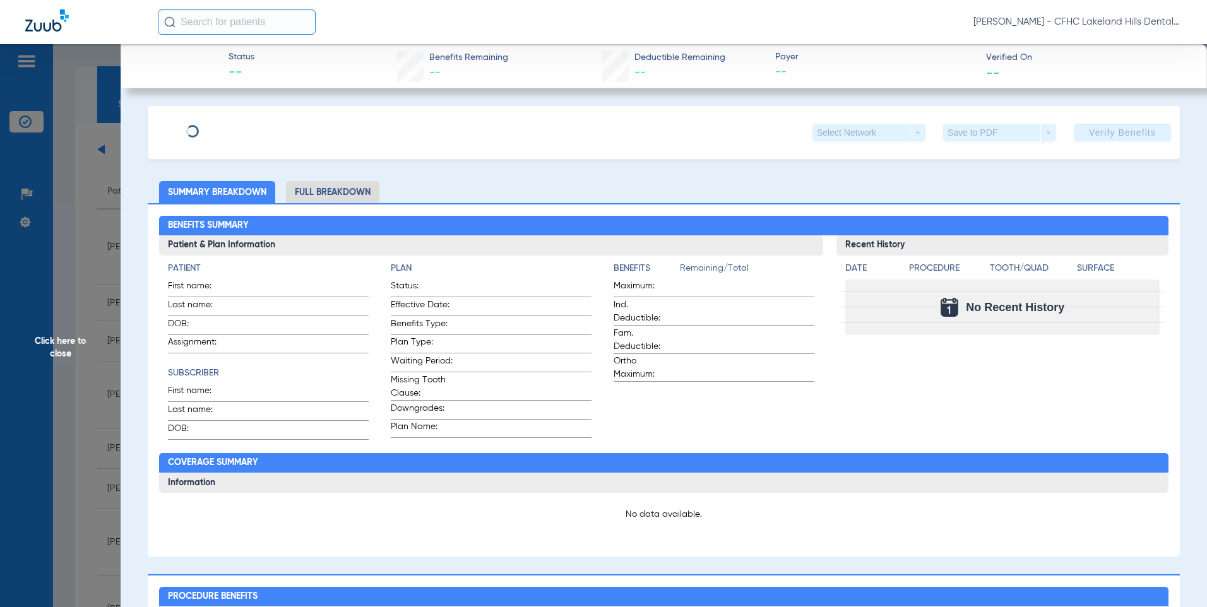
type input "[PERSON_NAME]"
type input "[DATE]"
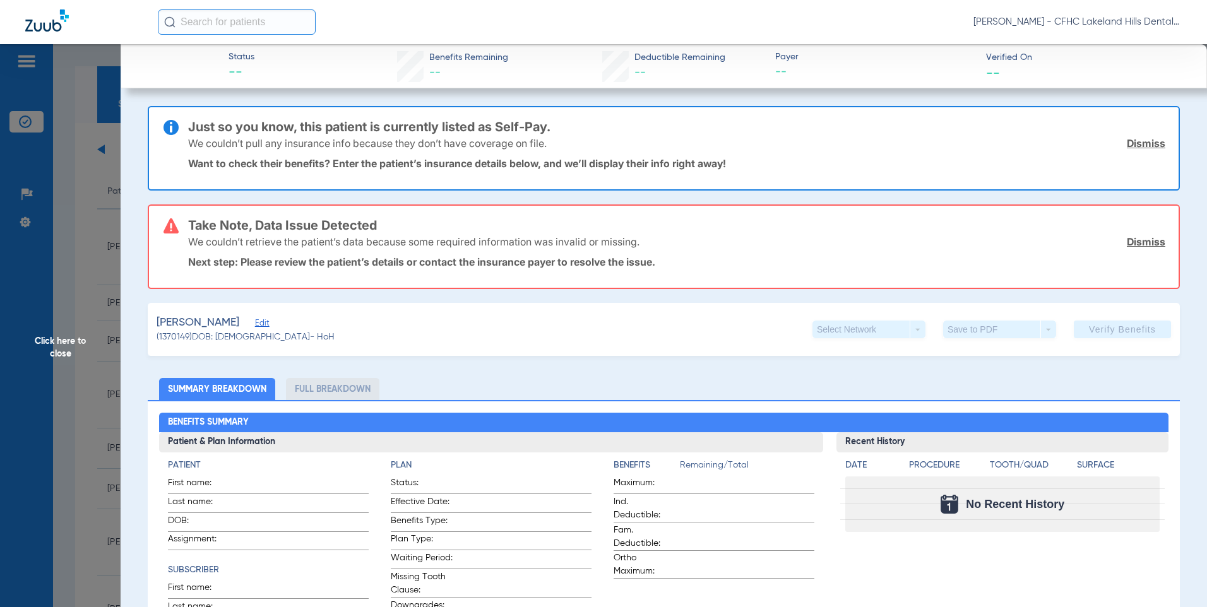
click at [257, 328] on span "Edit" at bounding box center [260, 325] width 11 height 12
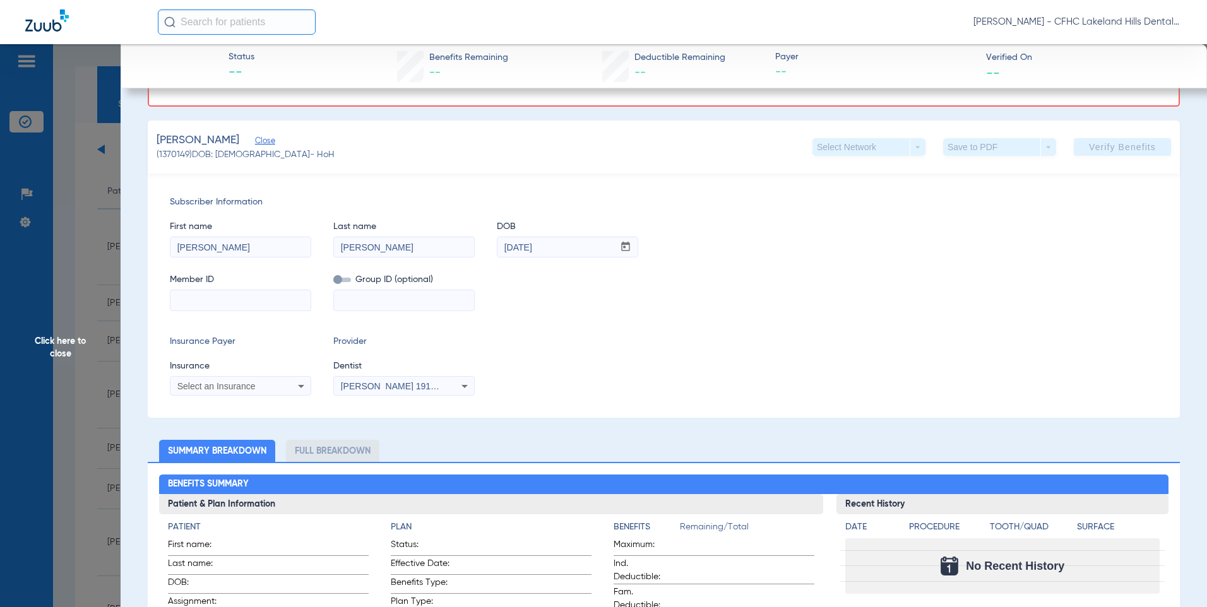
scroll to position [189, 0]
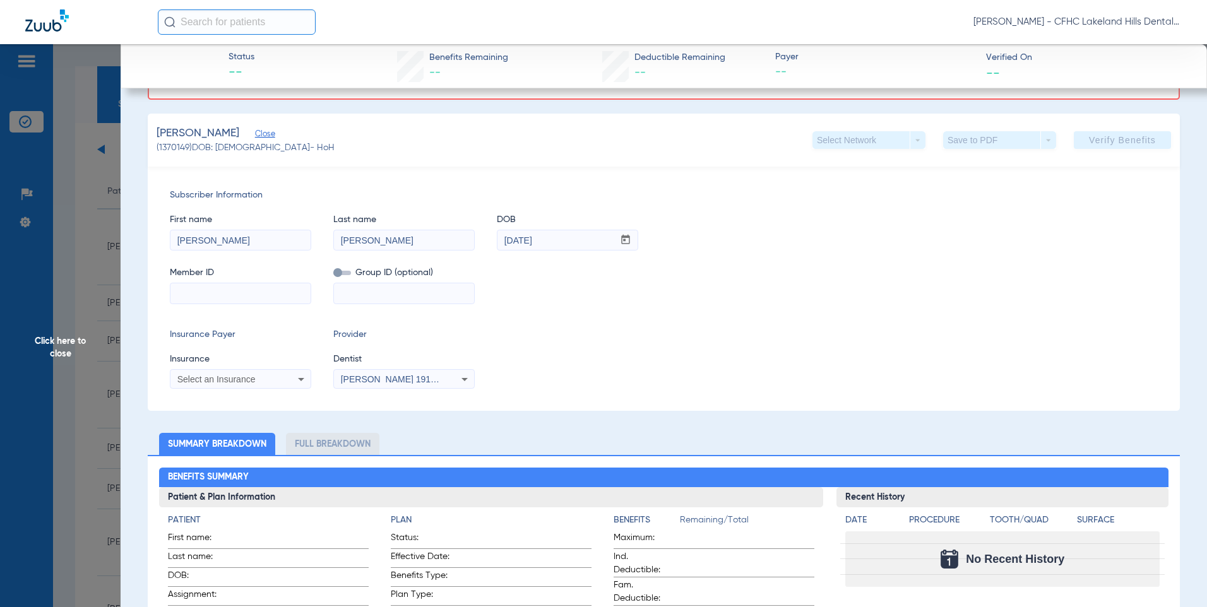
paste input "P9910816101"
type input "P9910816101"
click at [223, 382] on span "Select an Insurance" at bounding box center [216, 379] width 78 height 10
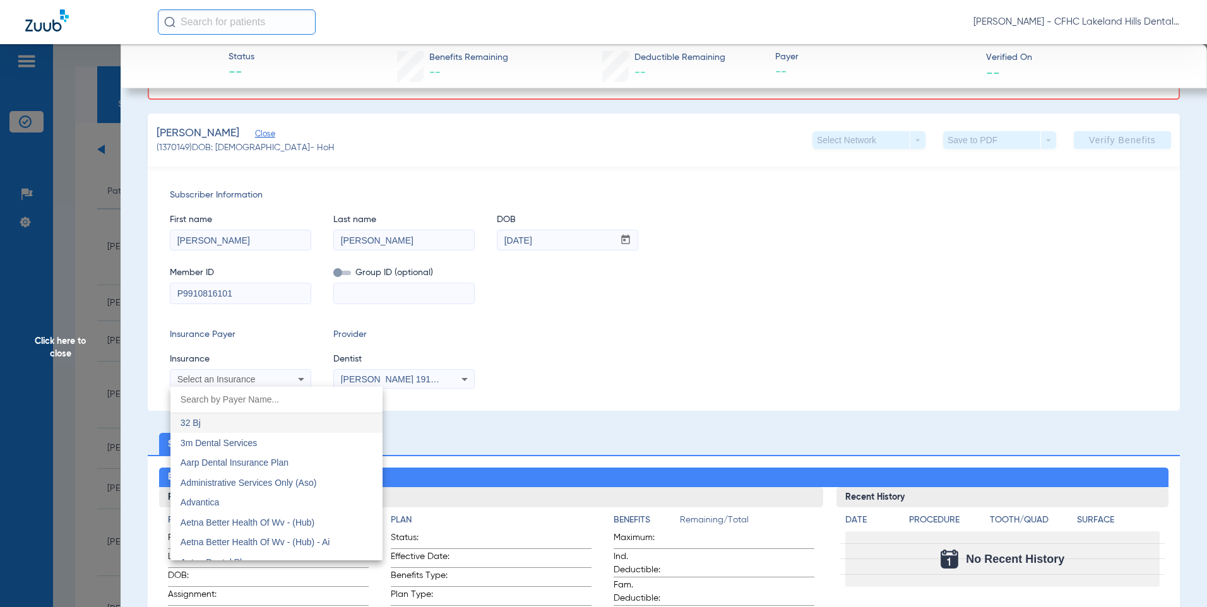
type input "i"
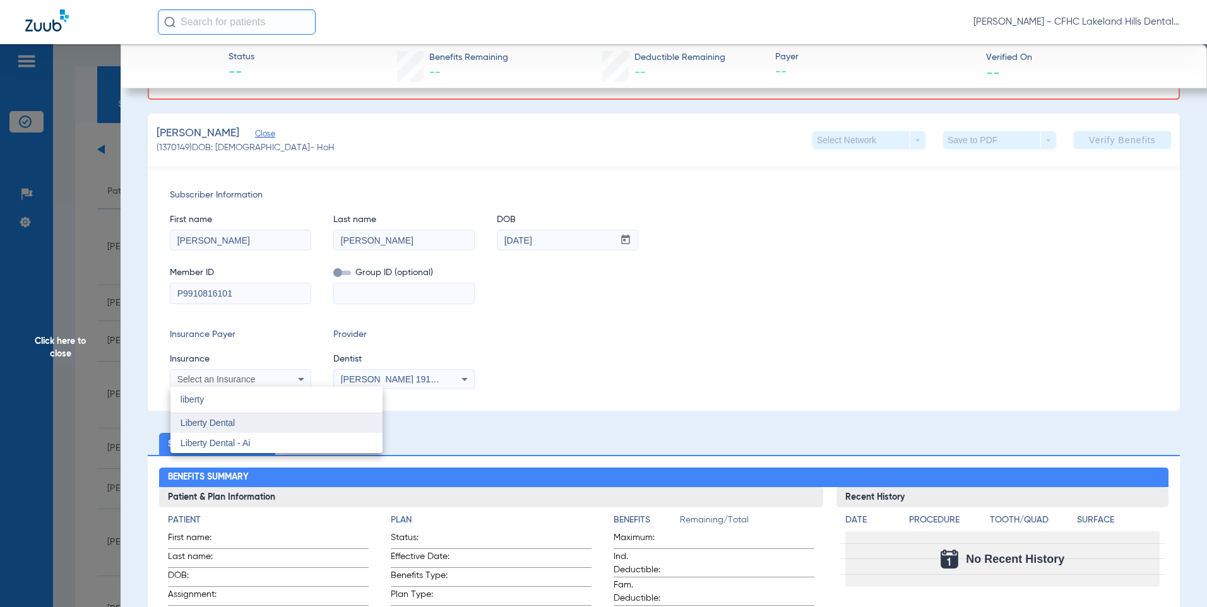
type input "liberty"
click at [248, 417] on mat-option "Liberty Dental" at bounding box center [276, 424] width 212 height 20
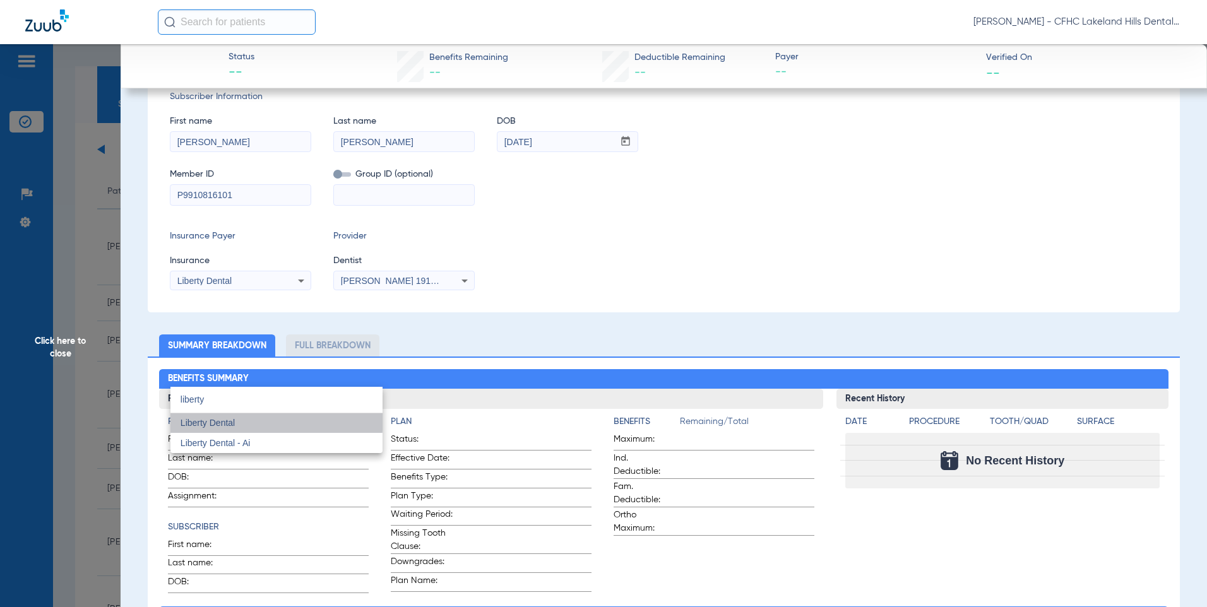
scroll to position [91, 0]
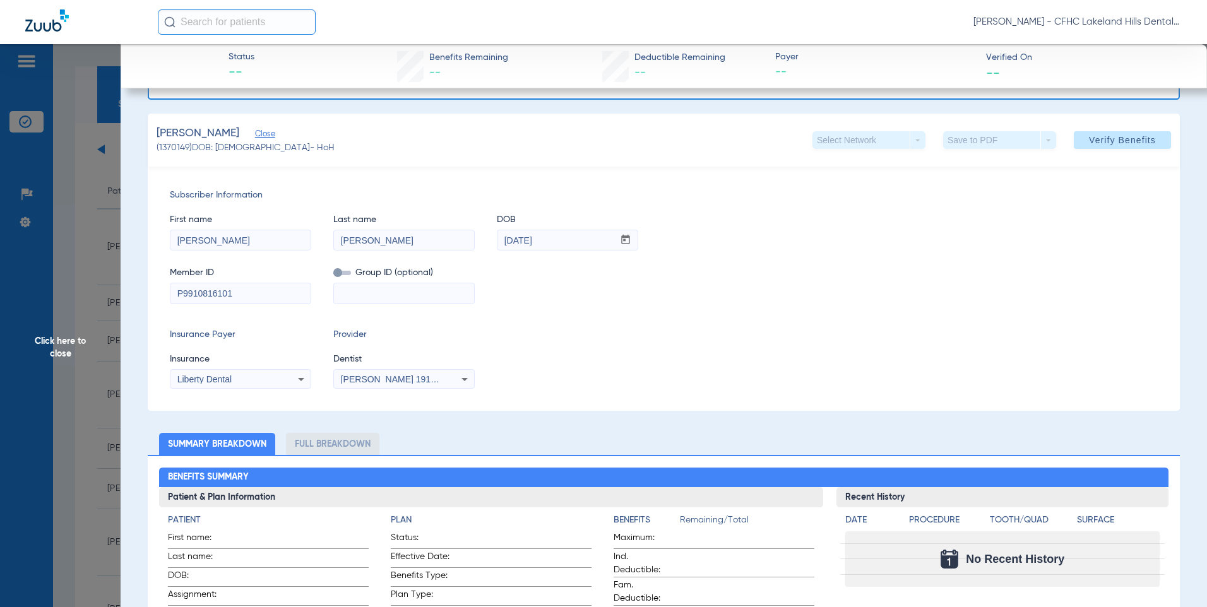
click at [1099, 143] on span "Verify Benefits" at bounding box center [1122, 140] width 67 height 10
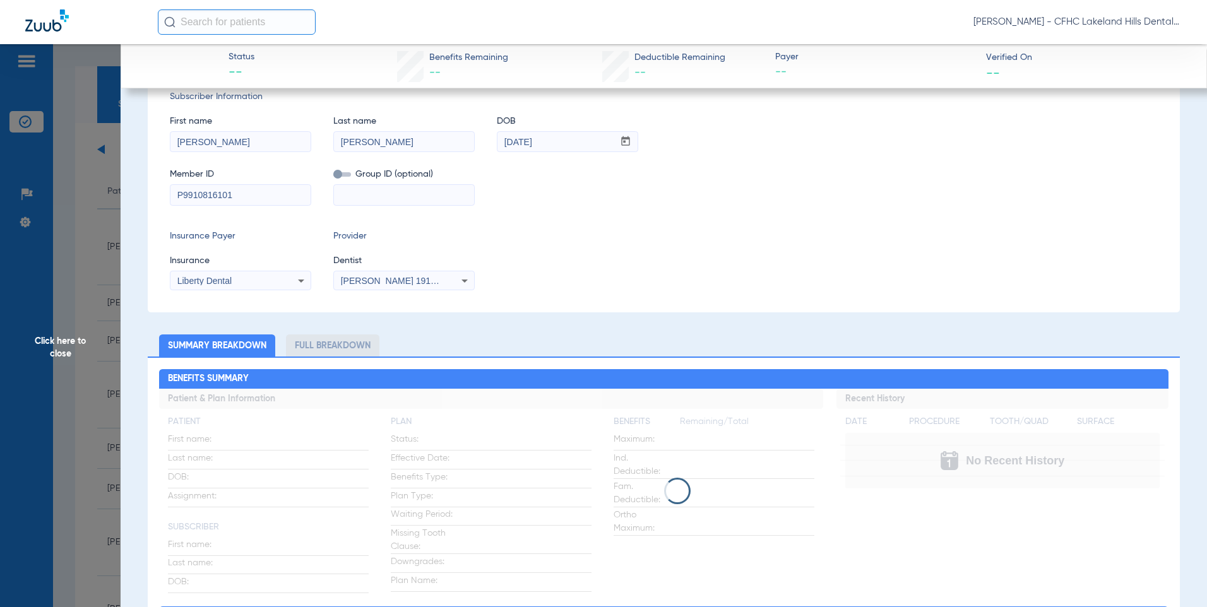
scroll to position [0, 0]
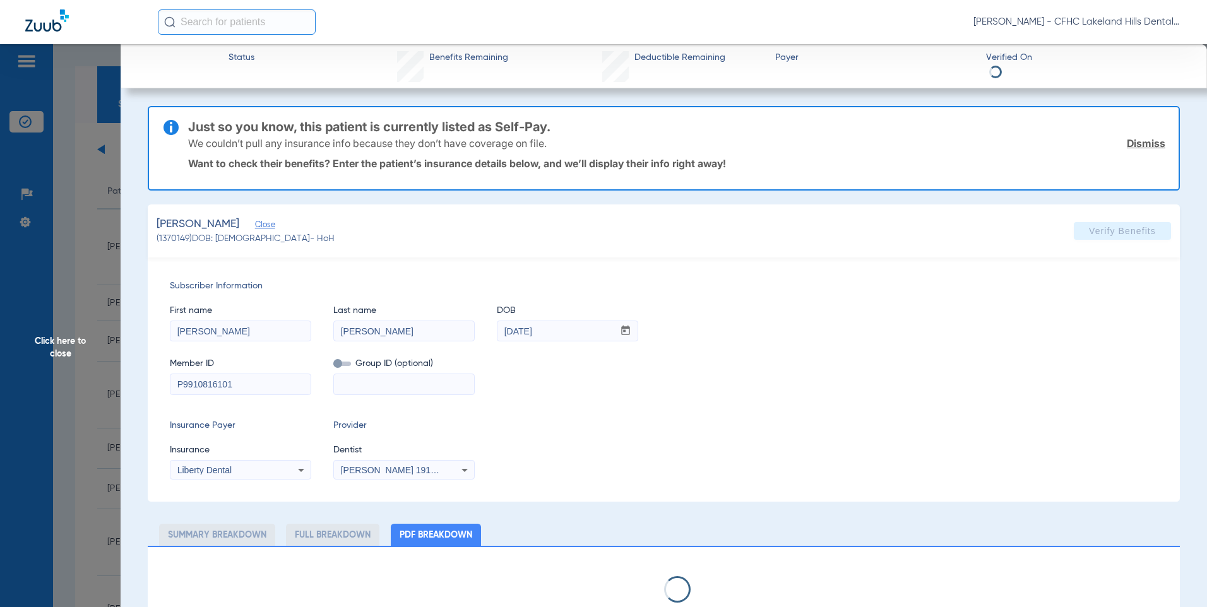
click at [73, 342] on span "Click here to close" at bounding box center [60, 347] width 121 height 607
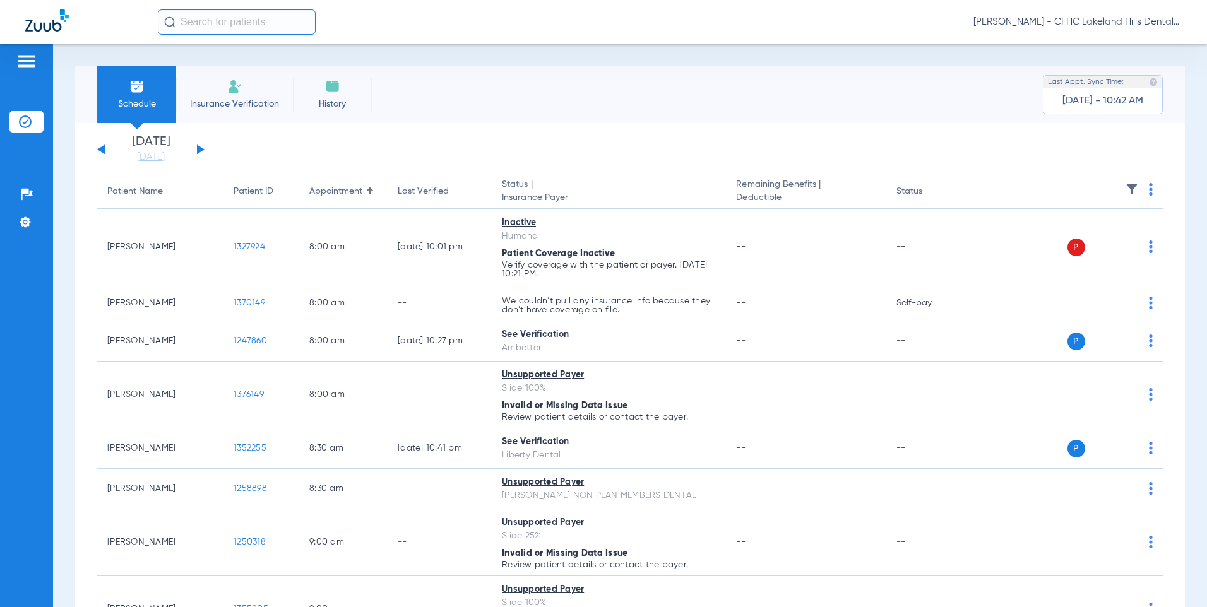
click at [202, 22] on input "text" at bounding box center [237, 21] width 158 height 25
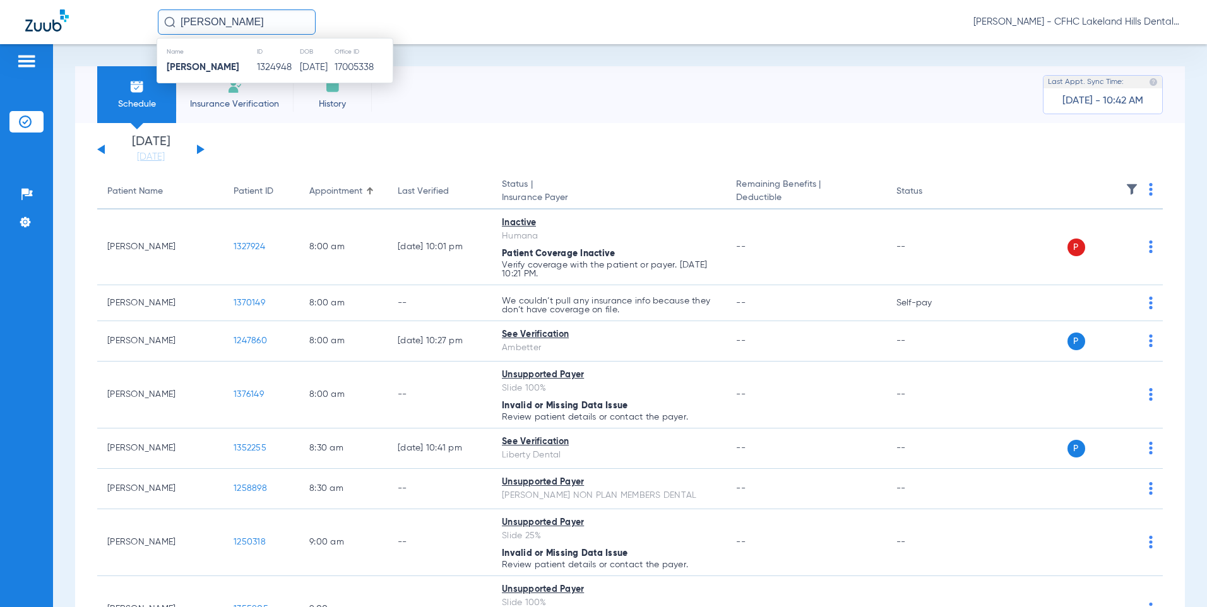
type input "[PERSON_NAME]"
click at [264, 65] on td "1324948" at bounding box center [277, 68] width 43 height 18
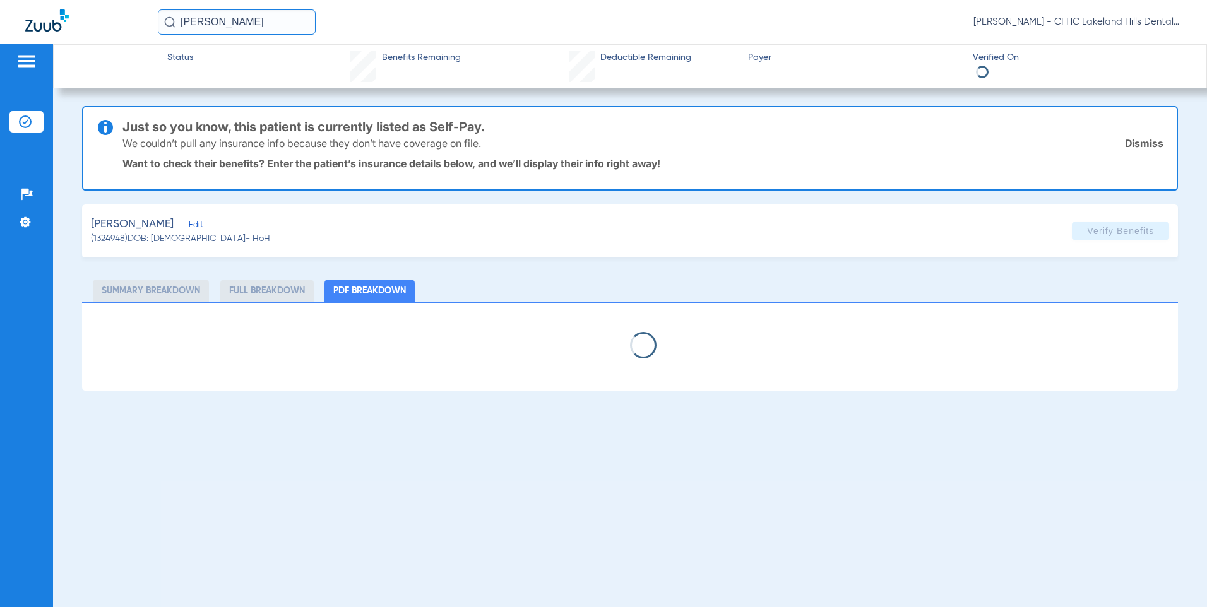
select select "page-width"
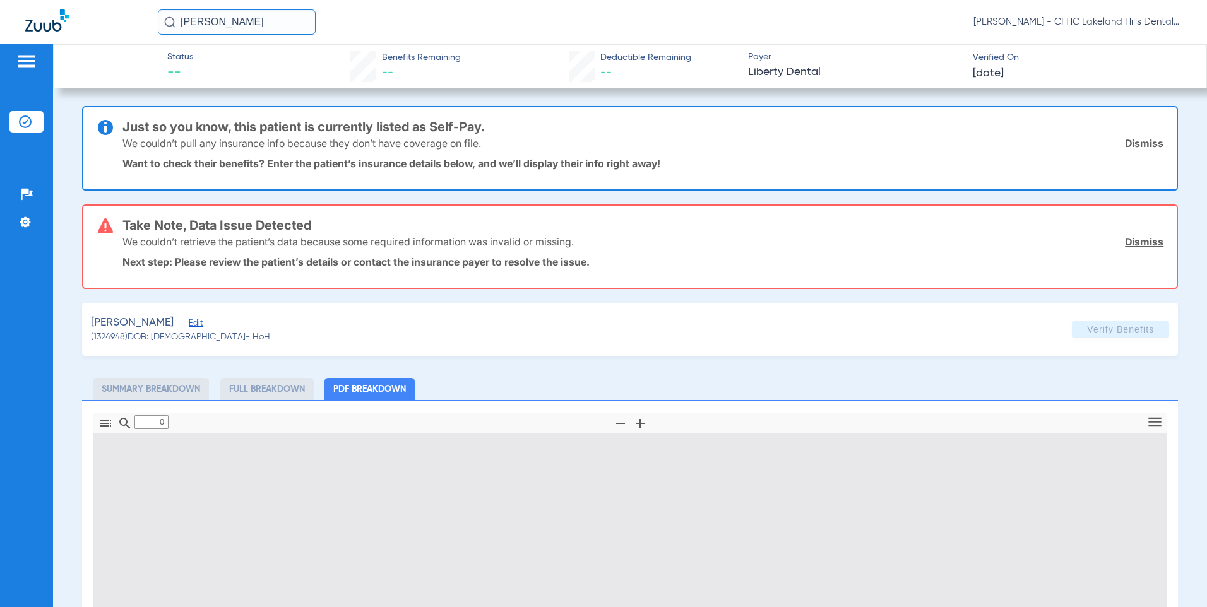
type input "1"
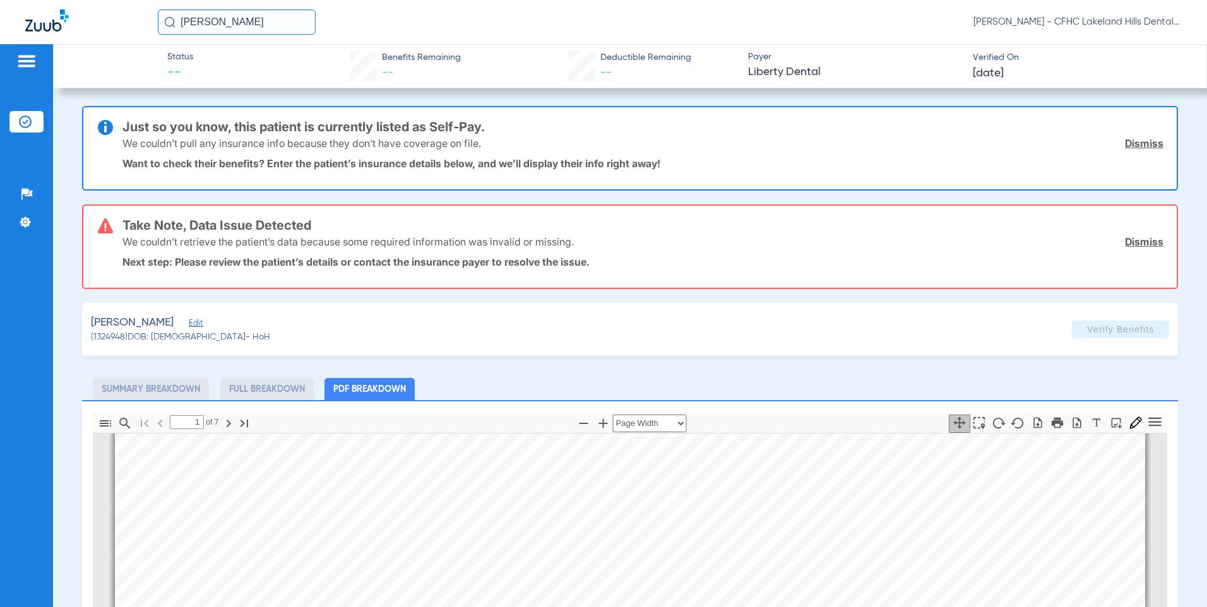
drag, startPoint x: 1138, startPoint y: 239, endPoint x: 1139, endPoint y: 213, distance: 25.3
click at [1138, 239] on link "Dismiss" at bounding box center [1144, 241] width 39 height 13
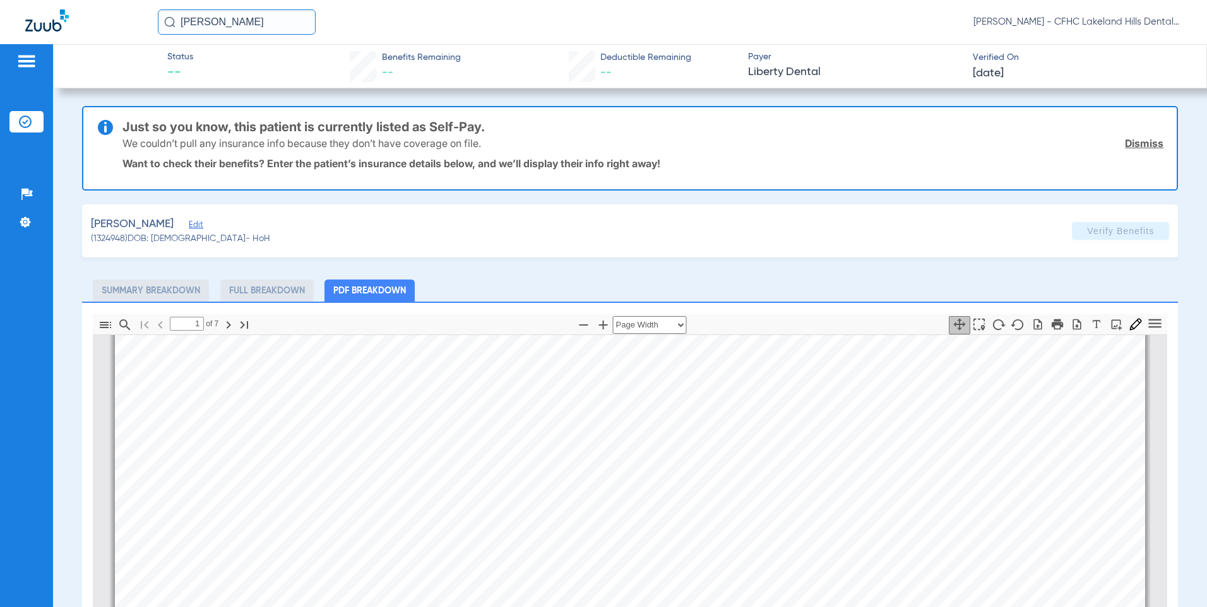
click at [1132, 144] on link "Dismiss" at bounding box center [1144, 143] width 39 height 13
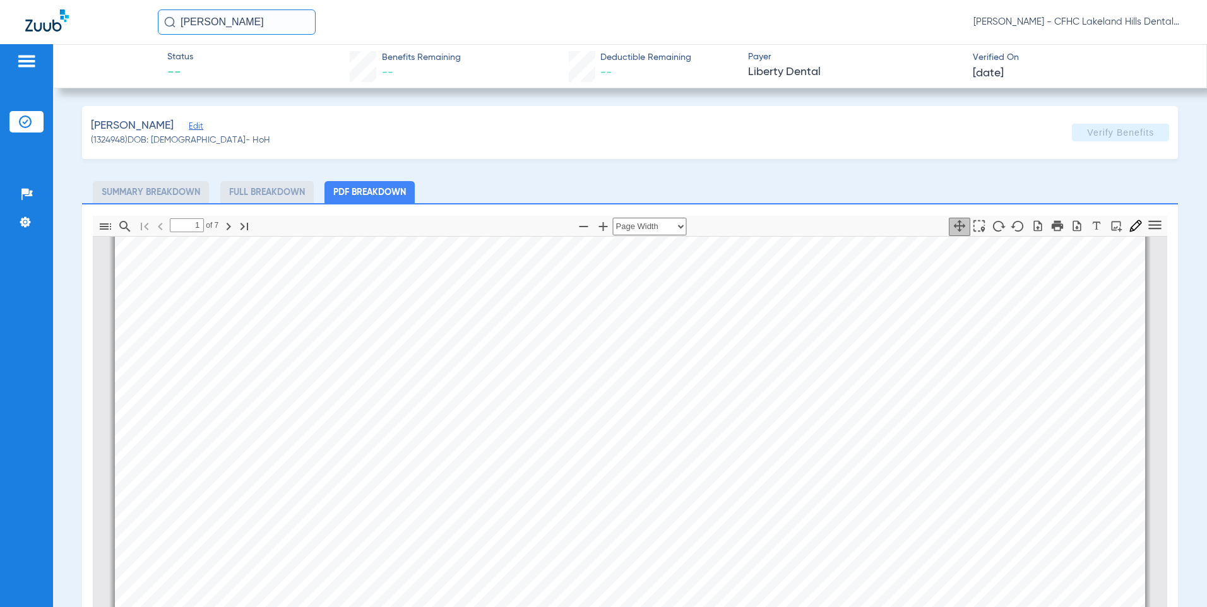
click at [189, 124] on span "Edit" at bounding box center [194, 128] width 11 height 12
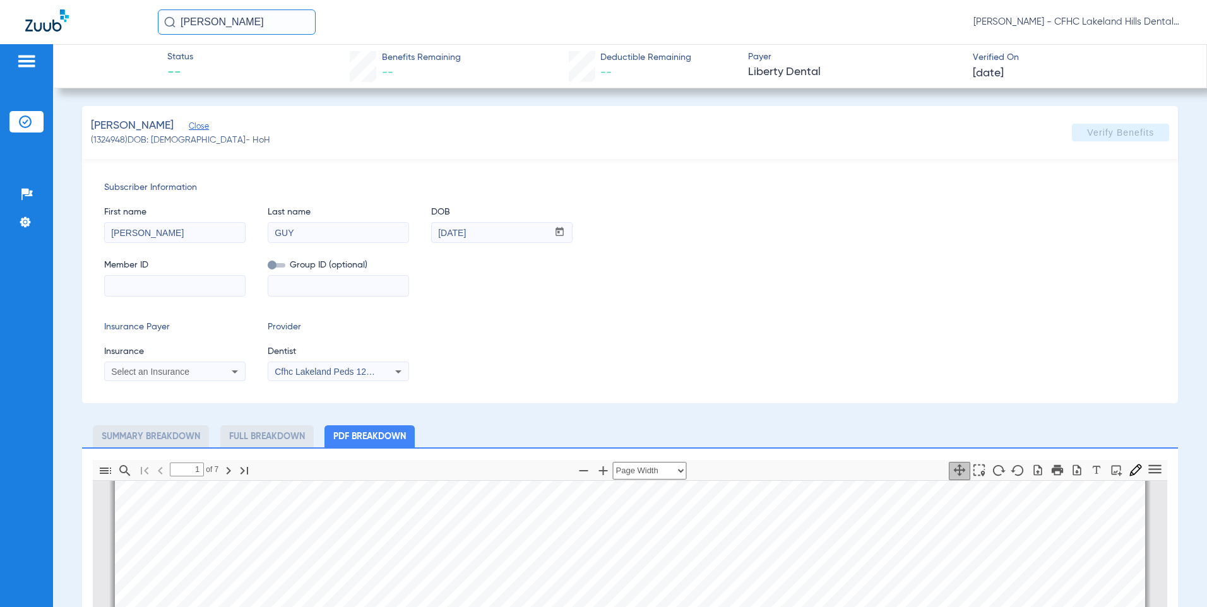
click at [136, 288] on input at bounding box center [175, 286] width 140 height 20
type input "7917439631"
click at [176, 376] on span "Select an Insurance" at bounding box center [150, 372] width 78 height 10
type input "LIBERTY"
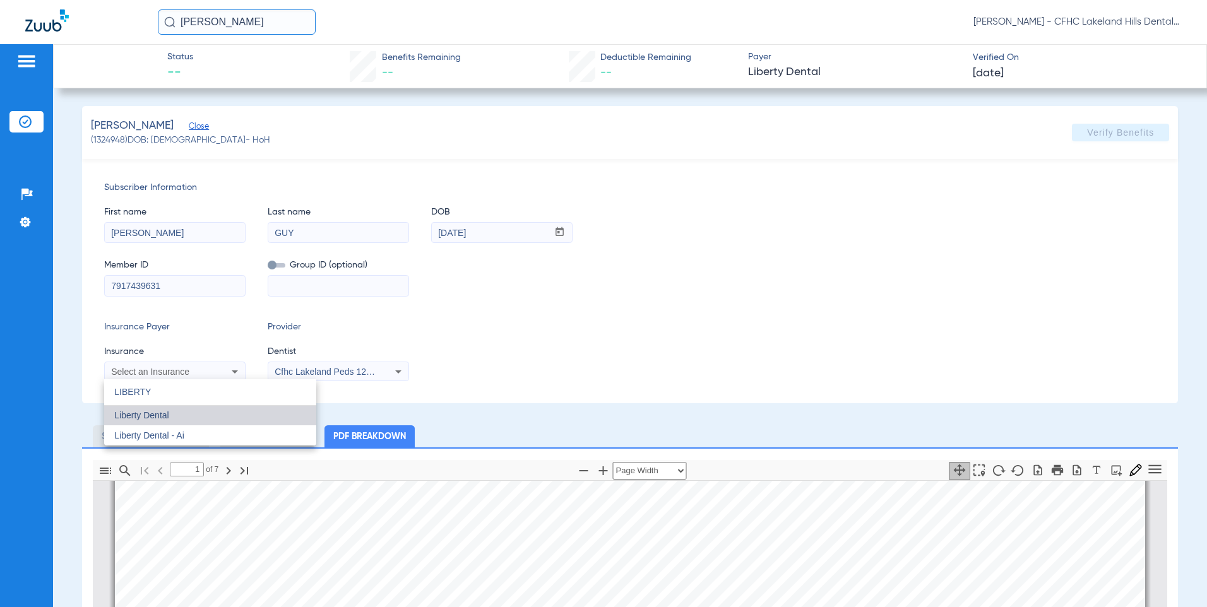
click at [159, 414] on span "Liberty Dental" at bounding box center [141, 415] width 54 height 10
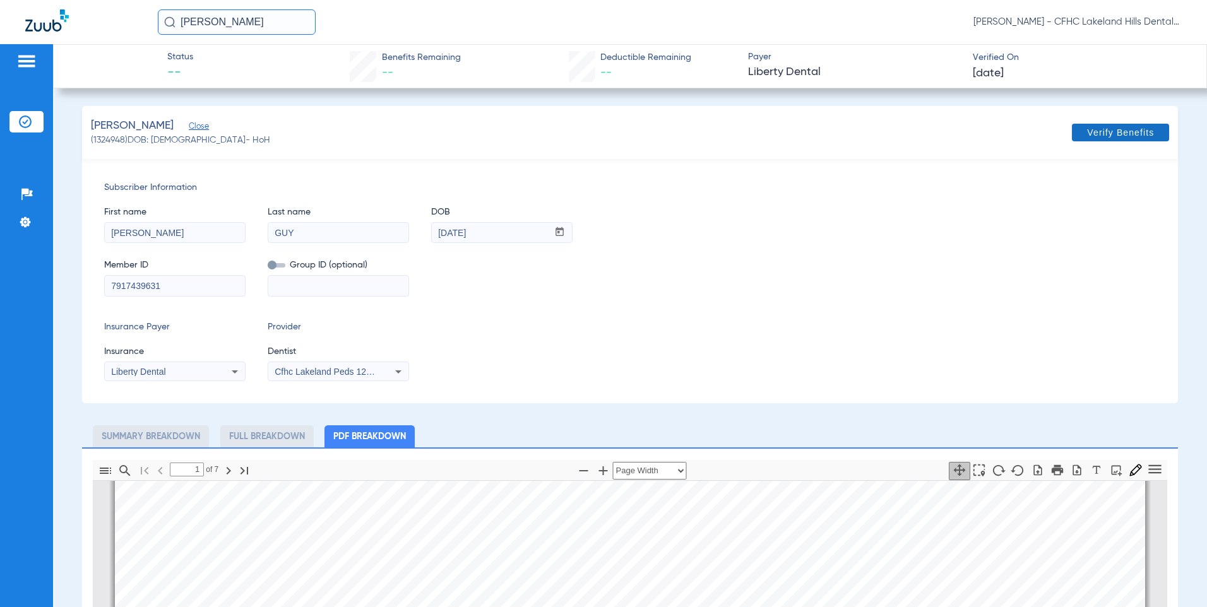
click at [1106, 131] on span "Verify Benefits" at bounding box center [1120, 133] width 67 height 10
click at [1071, 470] on icon "button" at bounding box center [1077, 470] width 13 height 13
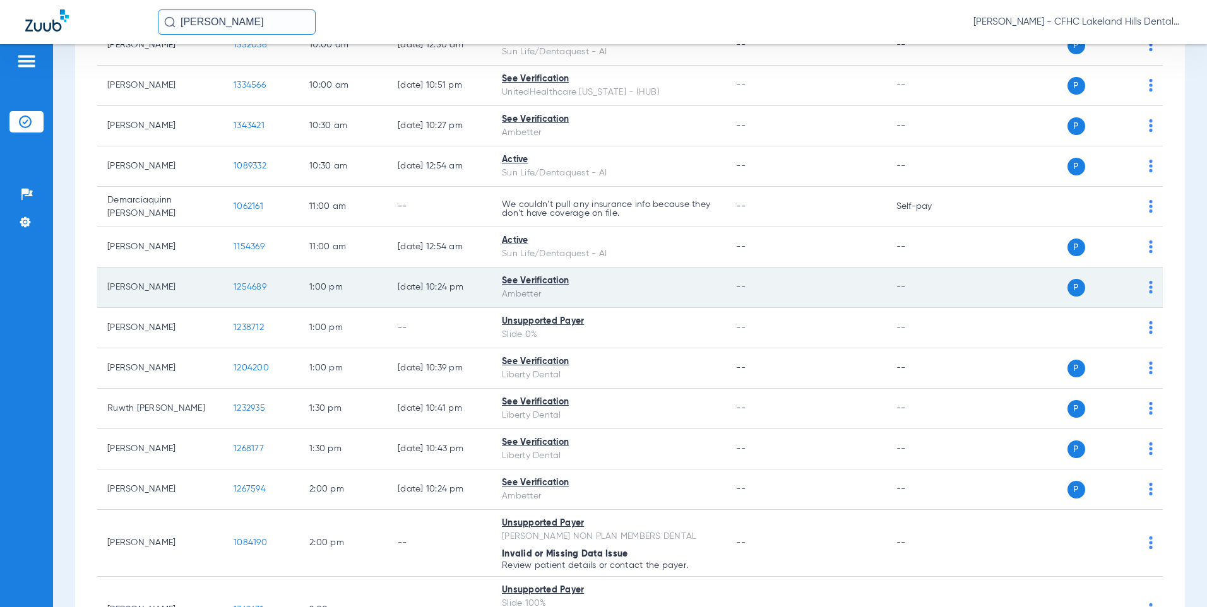
scroll to position [758, 0]
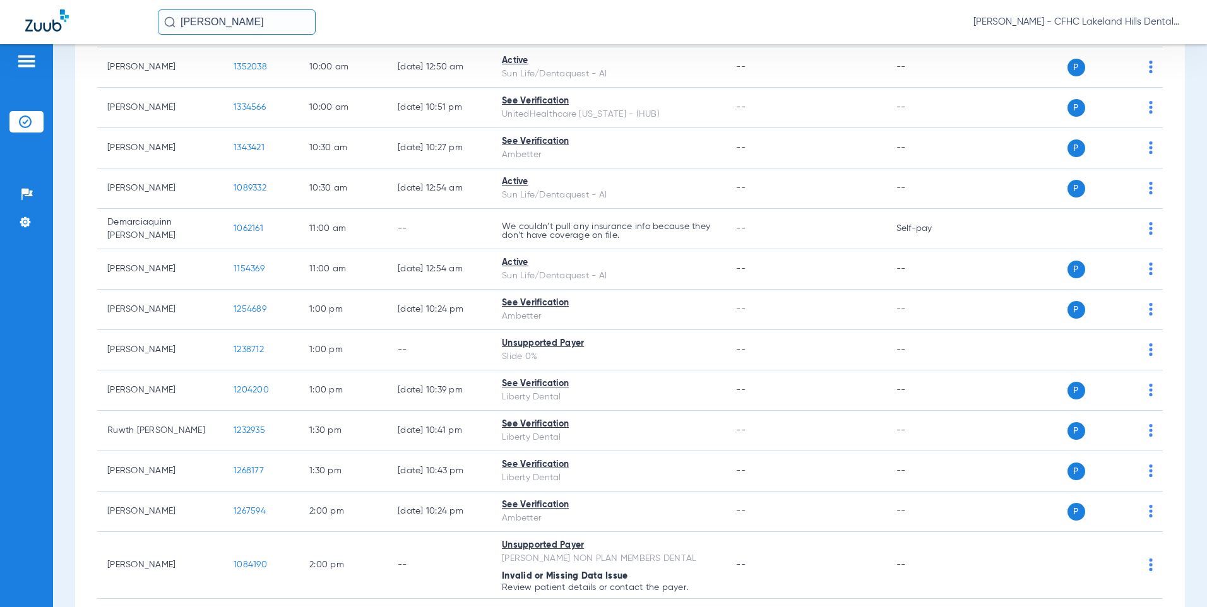
click at [239, 21] on input "[PERSON_NAME]" at bounding box center [237, 21] width 158 height 25
type input "DEMARCIA"
click at [253, 69] on span "[PERSON_NAME] J [PERSON_NAME]" at bounding box center [224, 67] width 114 height 9
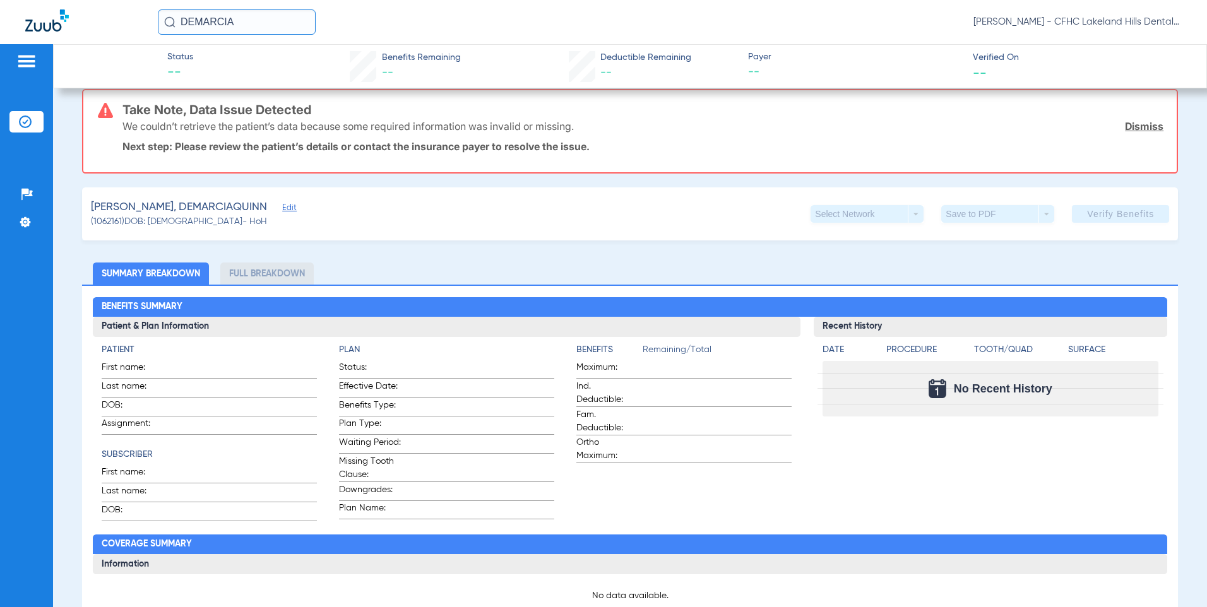
scroll to position [126, 0]
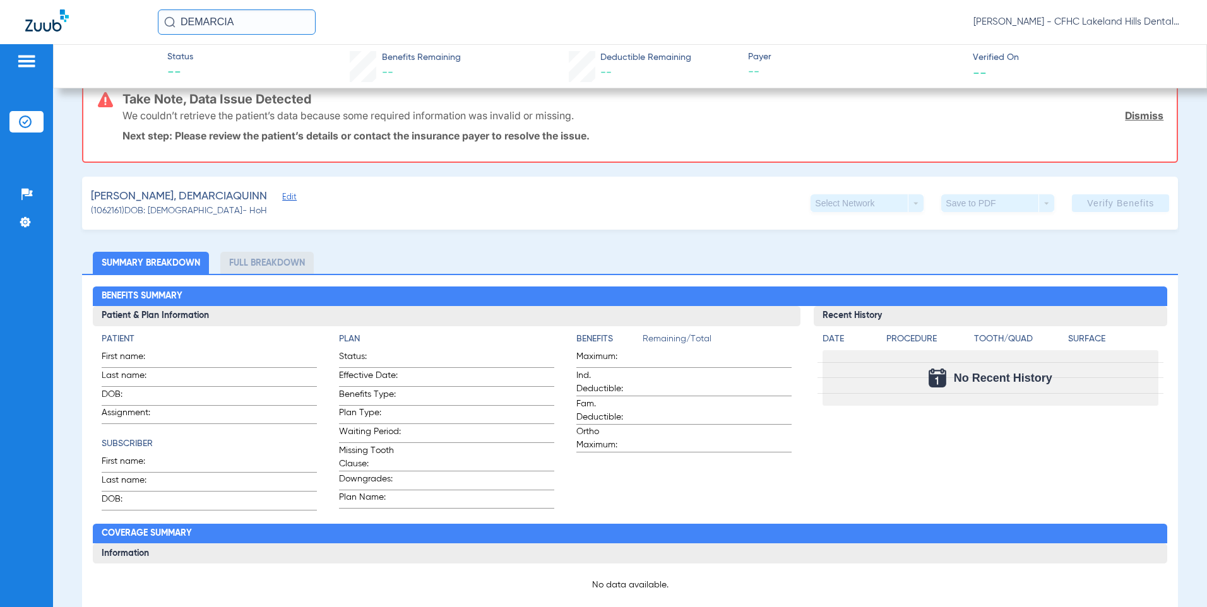
click at [282, 200] on span "Edit" at bounding box center [287, 199] width 11 height 12
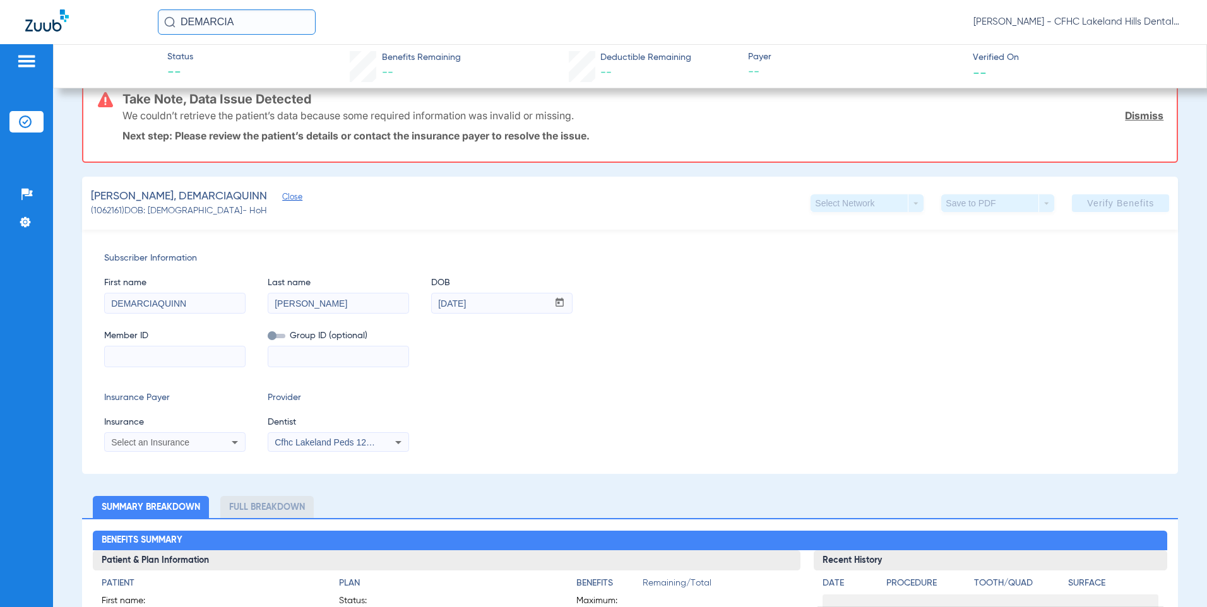
click at [131, 359] on input at bounding box center [175, 357] width 140 height 20
paste input "023861739"
type input "023861739"
click at [168, 436] on div "Select an Insurance" at bounding box center [175, 442] width 140 height 15
type input "SUN"
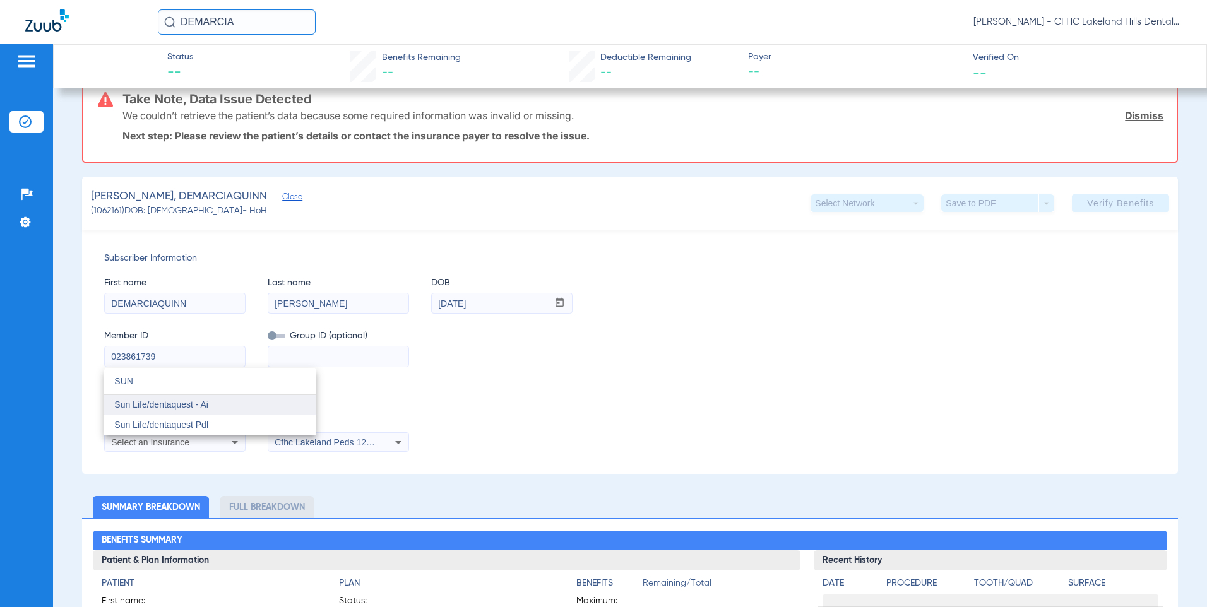
click at [186, 403] on span "Sun Life/dentaquest - Ai" at bounding box center [161, 405] width 94 height 10
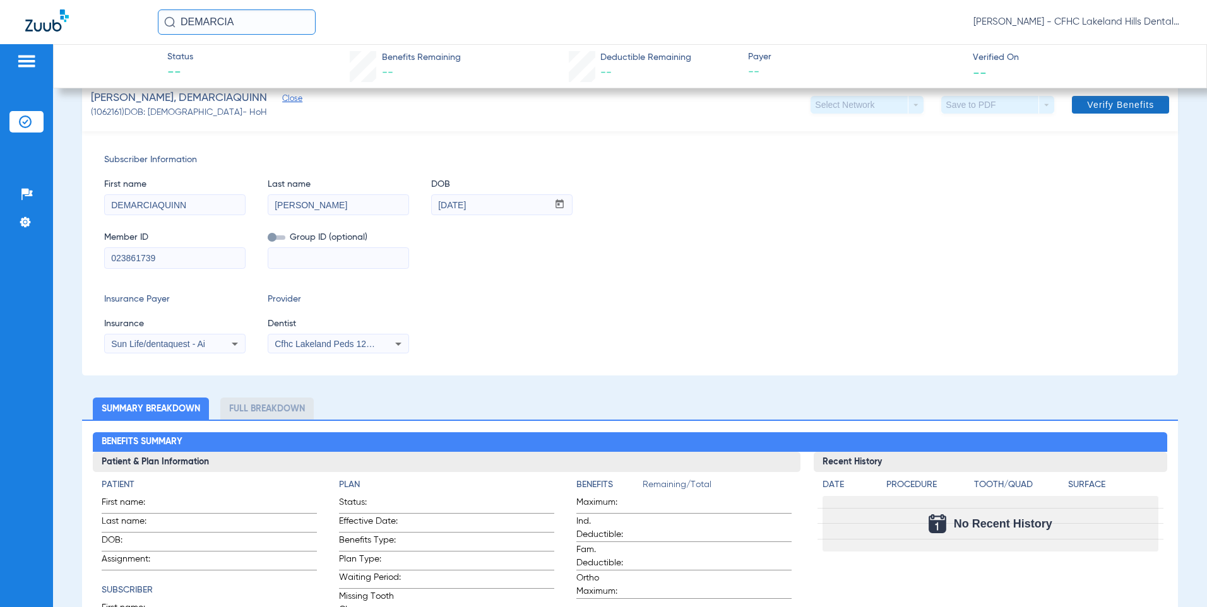
click at [1116, 103] on span "Verify Benefits" at bounding box center [1120, 105] width 67 height 10
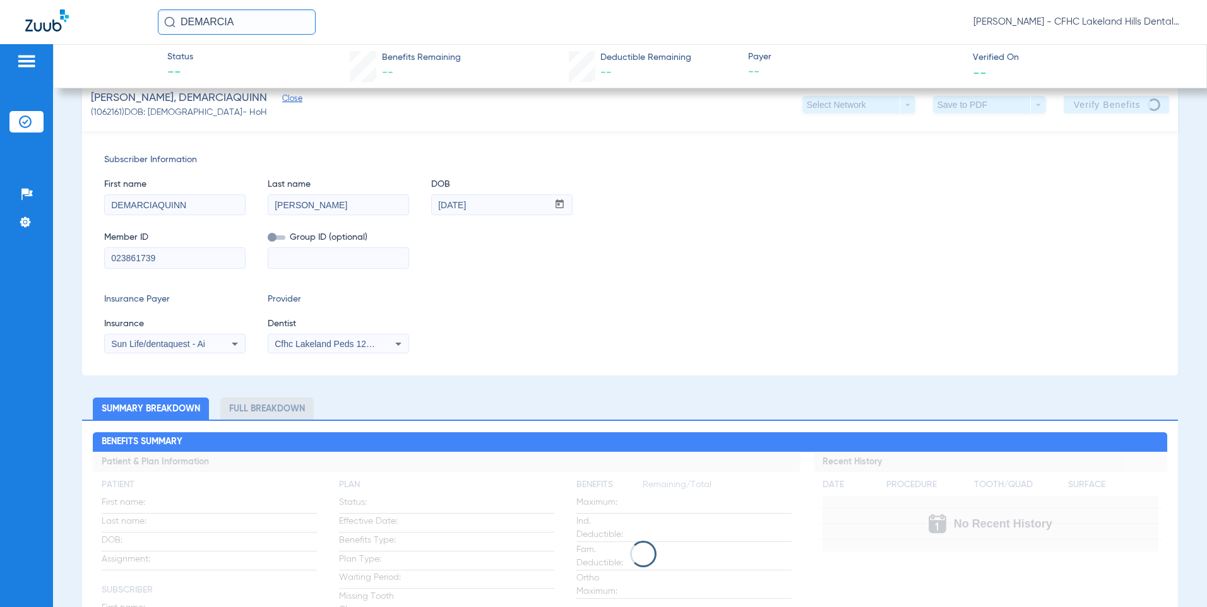
scroll to position [0, 0]
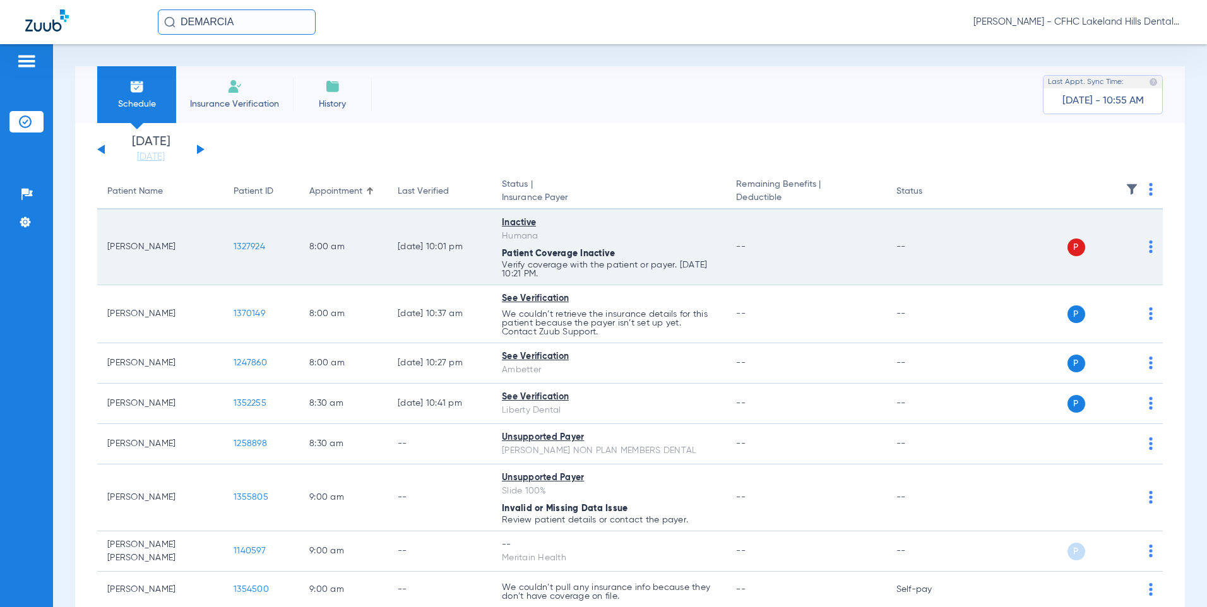
click at [256, 246] on span "1327924" at bounding box center [250, 246] width 32 height 9
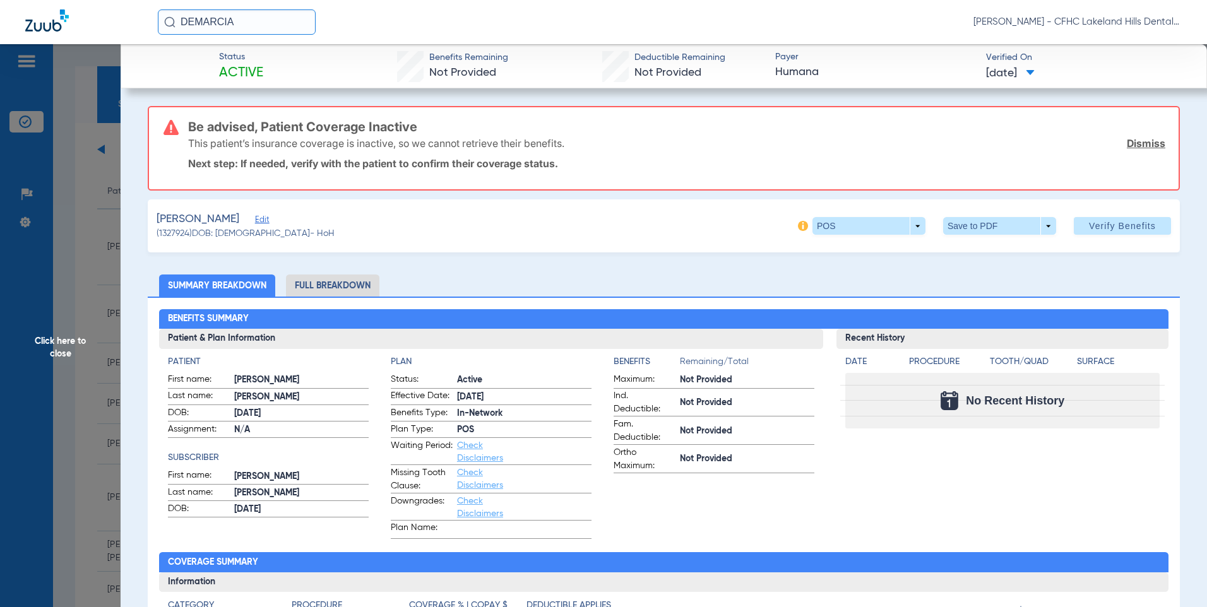
click at [1148, 146] on link "Dismiss" at bounding box center [1146, 143] width 39 height 13
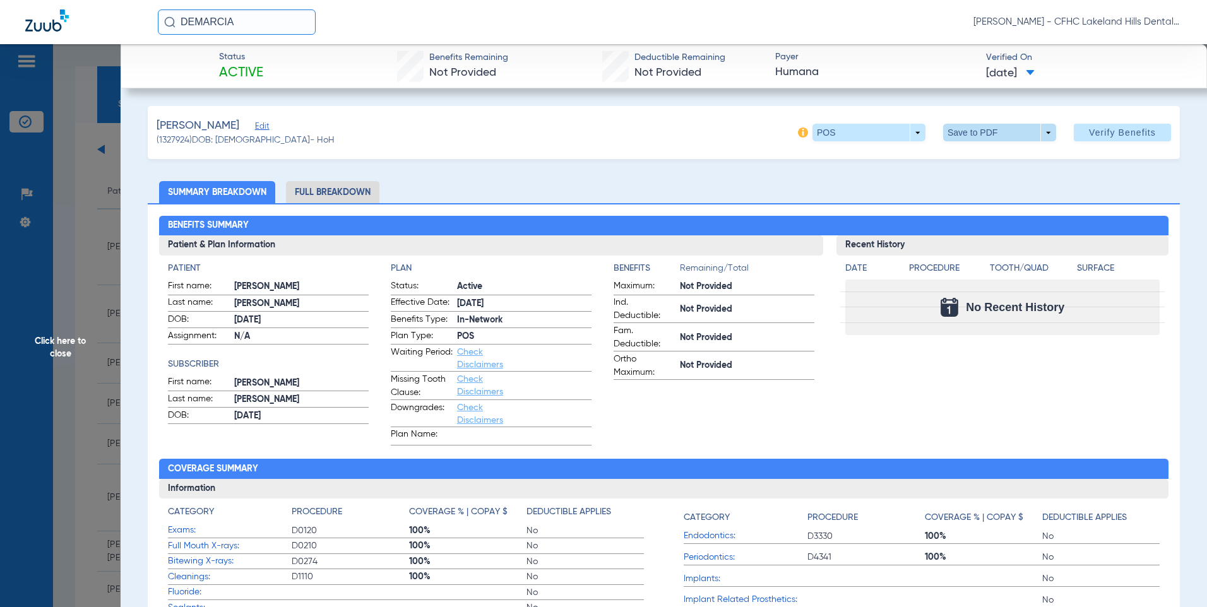
click at [984, 135] on span at bounding box center [999, 132] width 30 height 30
click at [997, 160] on span "Save to PDF" at bounding box center [995, 157] width 50 height 9
click at [66, 340] on span "Click here to close" at bounding box center [60, 347] width 121 height 607
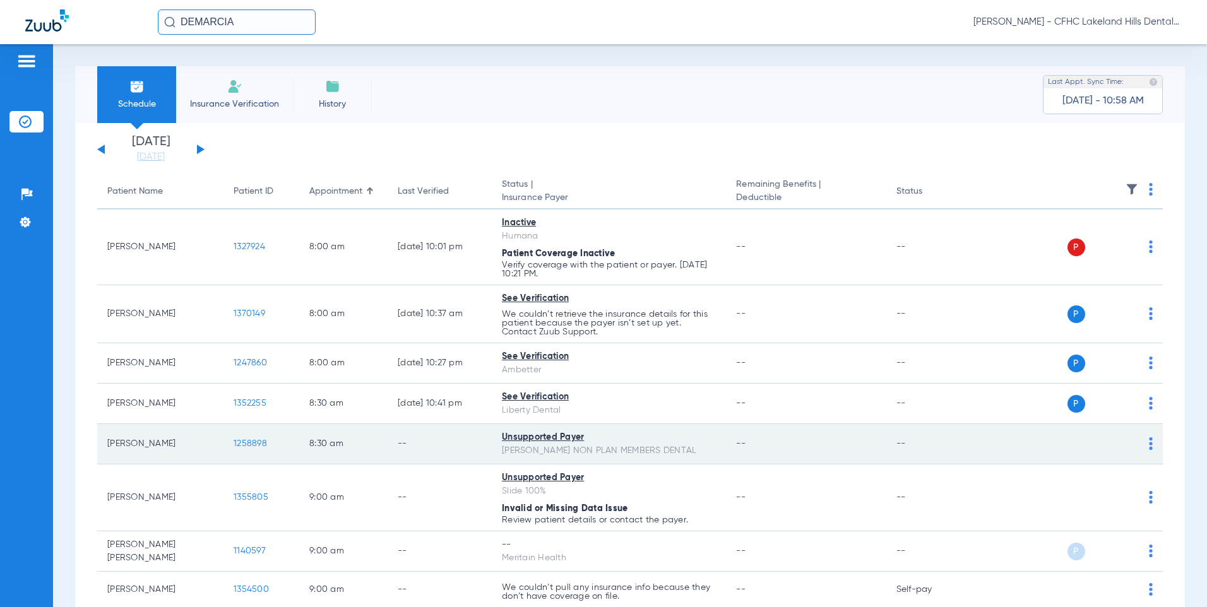
scroll to position [253, 0]
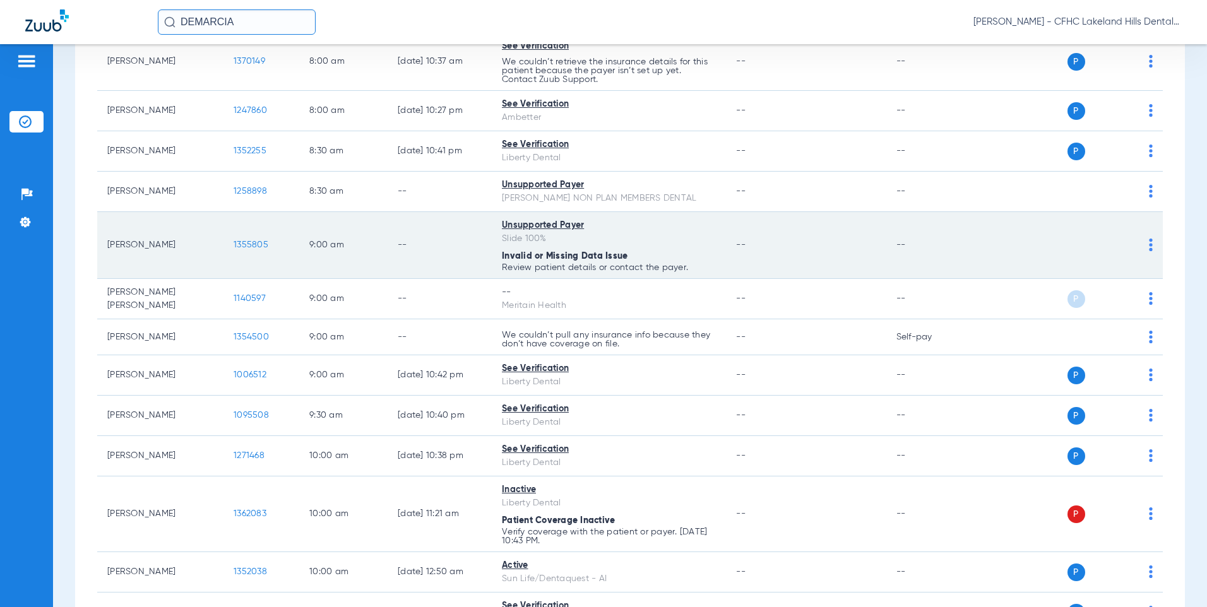
click at [238, 244] on span "1355805" at bounding box center [251, 245] width 35 height 9
